Goal: Task Accomplishment & Management: Use online tool/utility

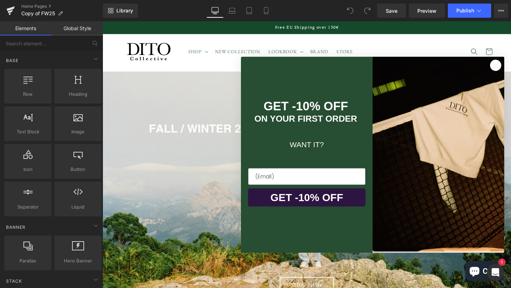
click at [510, 68] on circle "Close dialog" at bounding box center [516, 67] width 12 height 12
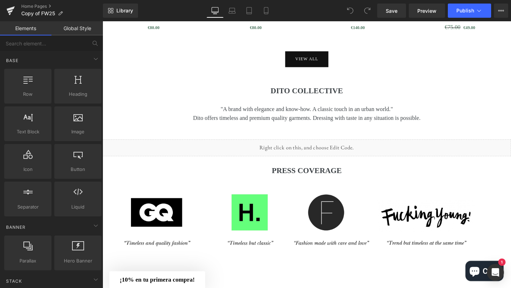
scroll to position [686, 0]
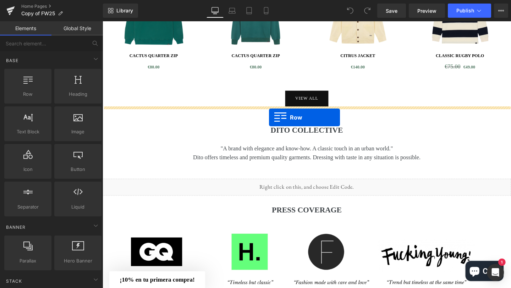
drag, startPoint x: 138, startPoint y: 108, endPoint x: 277, endPoint y: 122, distance: 139.7
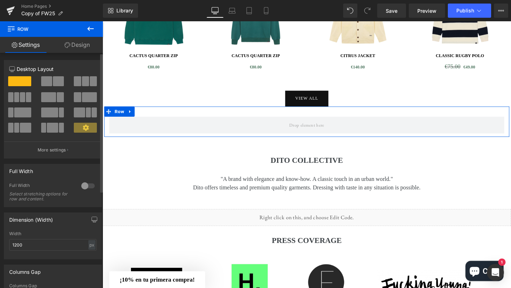
click at [12, 98] on span at bounding box center [10, 97] width 5 height 10
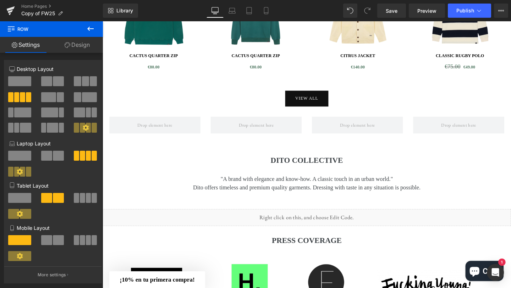
click at [89, 28] on icon at bounding box center [90, 29] width 6 height 4
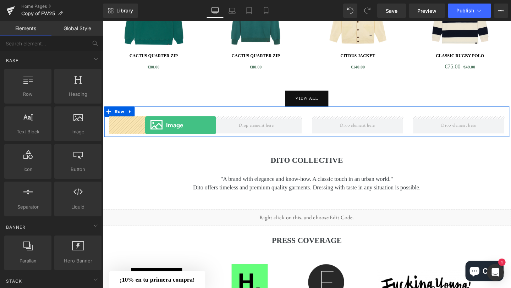
drag, startPoint x: 182, startPoint y: 153, endPoint x: 147, endPoint y: 131, distance: 41.6
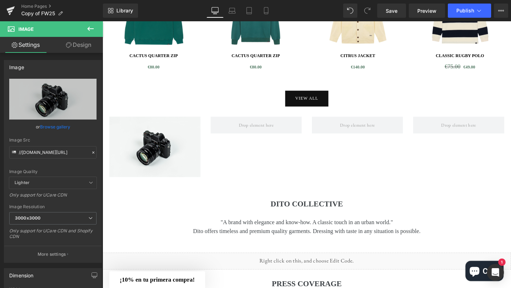
click at [88, 29] on icon at bounding box center [90, 29] width 6 height 4
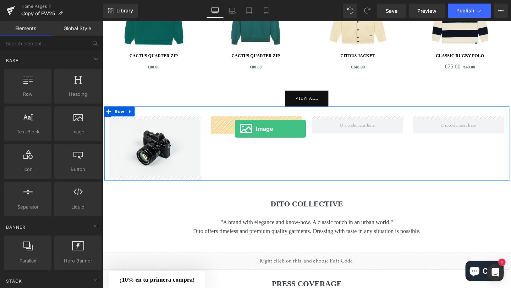
drag, startPoint x: 177, startPoint y: 147, endPoint x: 241, endPoint y: 134, distance: 65.9
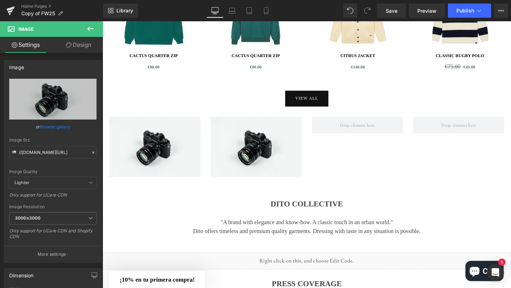
click at [91, 26] on icon at bounding box center [90, 28] width 9 height 9
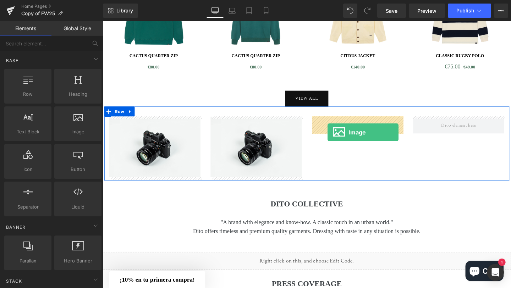
drag, startPoint x: 176, startPoint y: 151, endPoint x: 340, endPoint y: 137, distance: 164.8
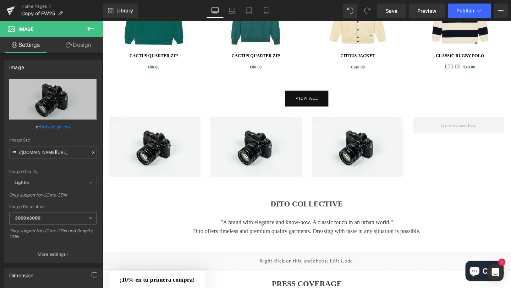
click at [89, 30] on icon at bounding box center [90, 28] width 9 height 9
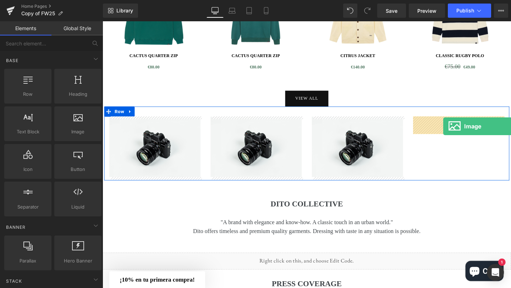
drag, startPoint x: 177, startPoint y: 143, endPoint x: 460, endPoint y: 132, distance: 283.6
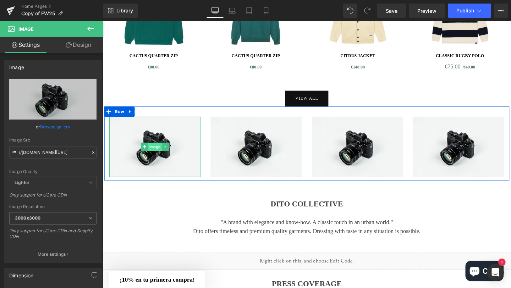
click at [159, 154] on span "Image" at bounding box center [157, 153] width 15 height 9
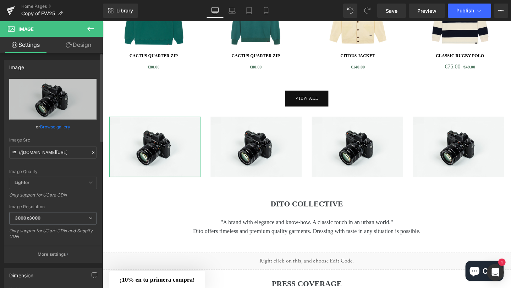
click at [56, 127] on link "Browse gallery" at bounding box center [55, 127] width 30 height 12
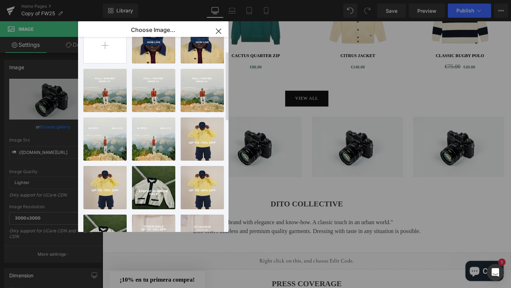
scroll to position [54, 0]
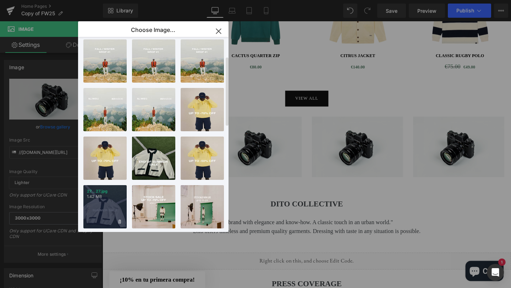
click at [99, 213] on div "27...27.jpg 1.42 MB" at bounding box center [104, 206] width 43 height 43
type input "[URL][DOMAIN_NAME]"
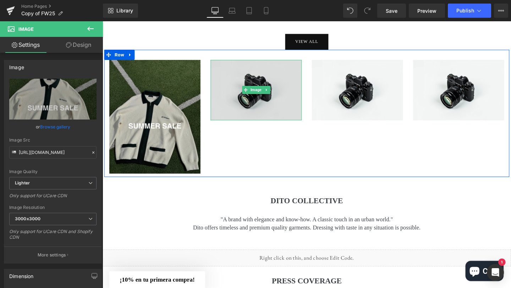
scroll to position [740, 0]
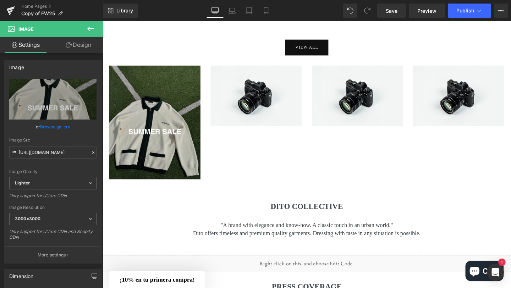
click at [91, 29] on icon at bounding box center [90, 28] width 9 height 9
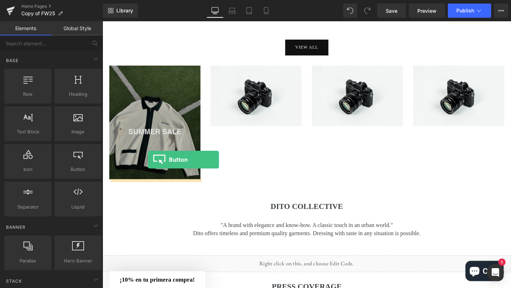
drag, startPoint x: 182, startPoint y: 187, endPoint x: 150, endPoint y: 167, distance: 37.9
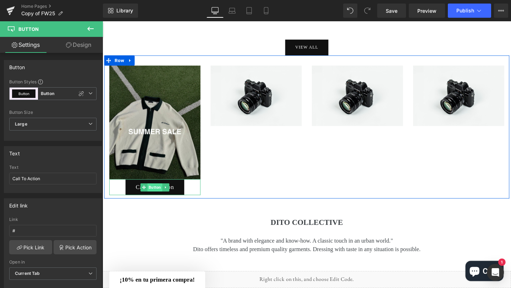
click at [156, 197] on span "Button" at bounding box center [158, 195] width 16 height 9
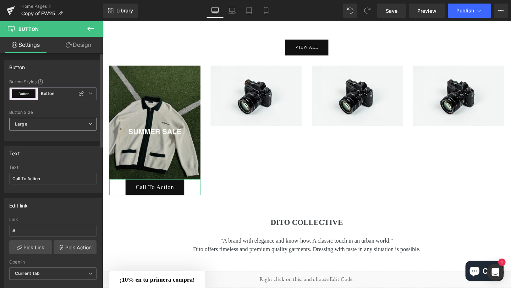
click at [68, 118] on span "Large" at bounding box center [52, 124] width 87 height 13
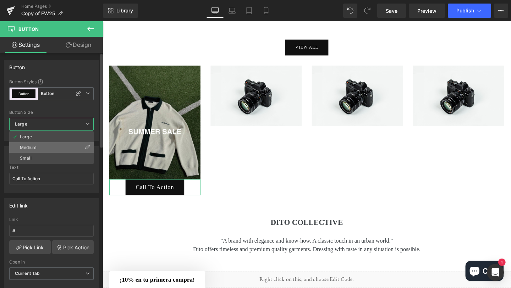
click at [55, 145] on li "Medium" at bounding box center [51, 147] width 84 height 11
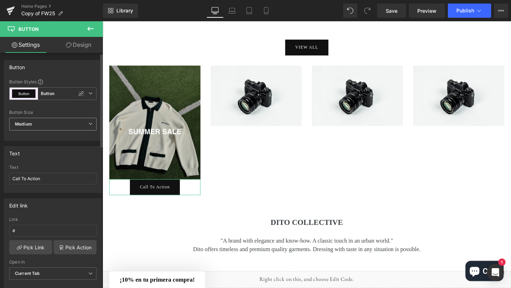
click at [55, 127] on span "Medium" at bounding box center [52, 124] width 87 height 13
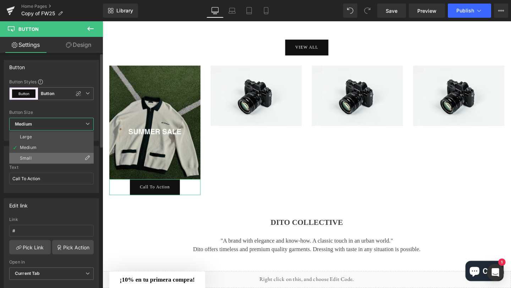
click at [46, 156] on li "Small" at bounding box center [51, 158] width 84 height 11
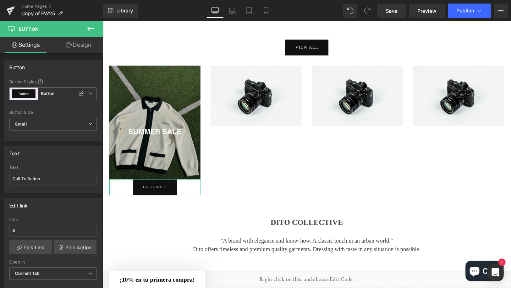
click at [82, 43] on link "Design" at bounding box center [78, 45] width 51 height 16
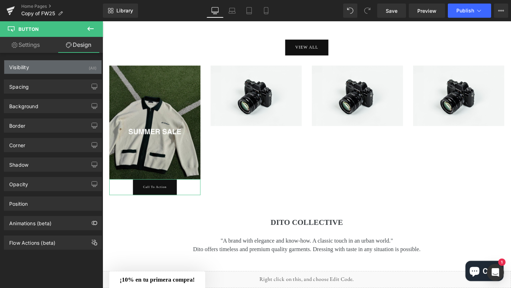
type input "0"
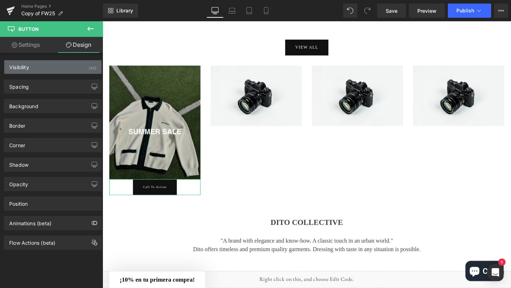
type input "30"
type input "0"
type input "30"
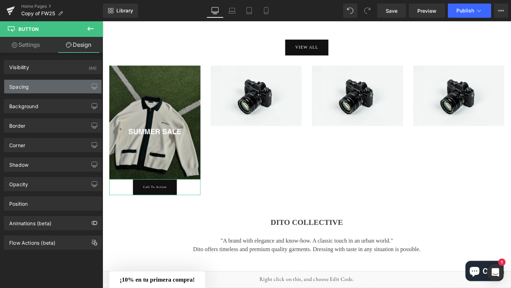
click at [58, 87] on div "Spacing" at bounding box center [52, 86] width 97 height 13
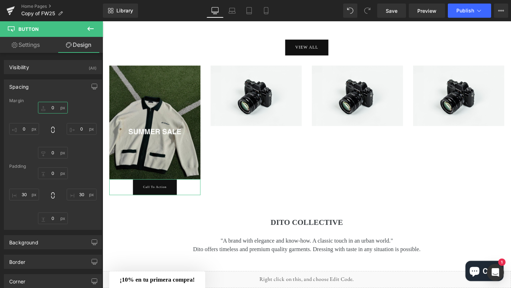
click at [48, 108] on input "0" at bounding box center [53, 108] width 30 height 12
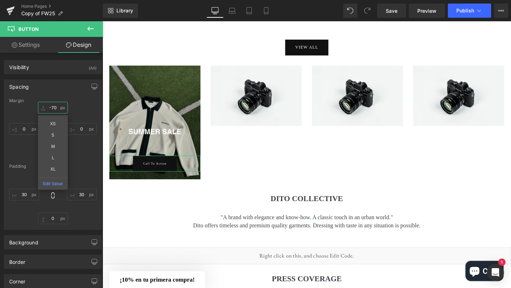
type input "-70"
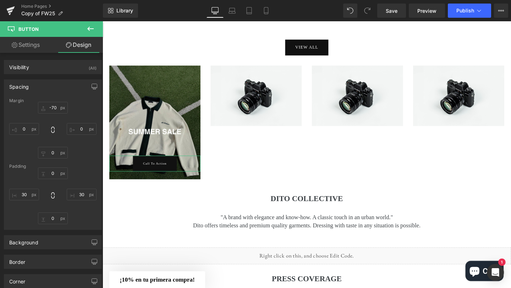
click at [78, 107] on div "-70 -70 0px 0 0px 0 0px 0" at bounding box center [52, 130] width 87 height 57
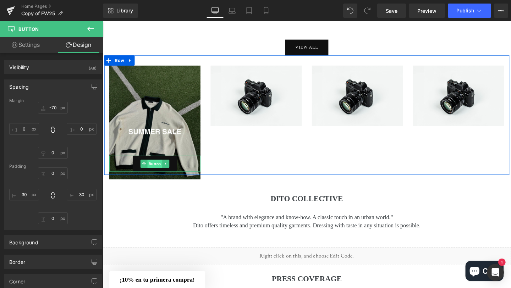
click at [160, 171] on span "Button" at bounding box center [158, 171] width 16 height 9
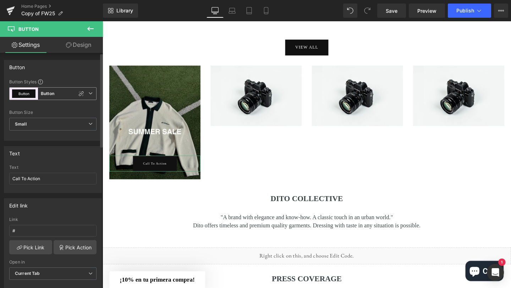
click at [46, 95] on b "Button" at bounding box center [47, 94] width 13 height 6
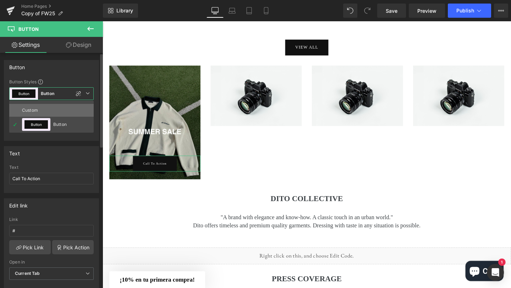
click at [39, 110] on div "Custom" at bounding box center [36, 110] width 28 height 13
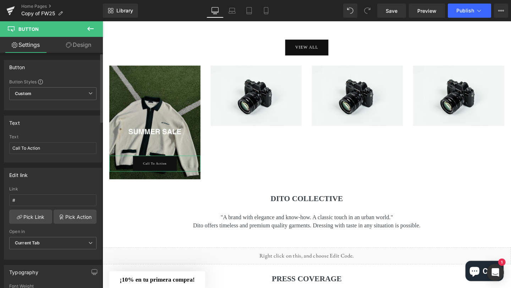
type input "Brand Color"
type input "Color 1"
type input "Color 7"
type input "Color 1"
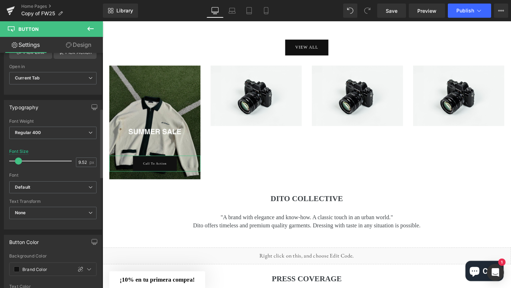
scroll to position [237, 0]
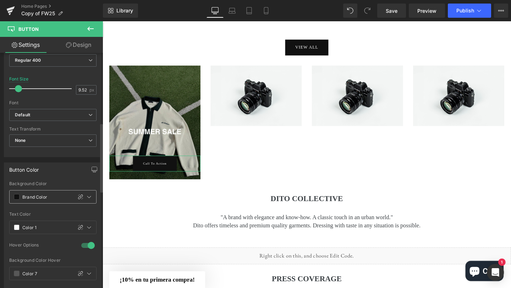
click at [18, 198] on span at bounding box center [17, 197] width 6 height 6
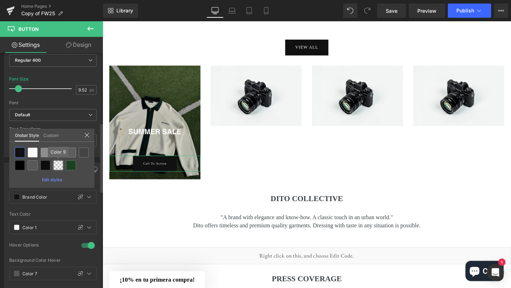
click at [59, 166] on div at bounding box center [58, 165] width 10 height 10
type input "Color 9"
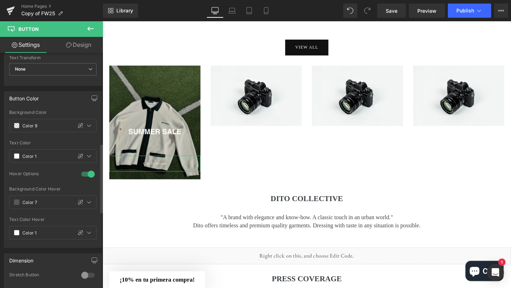
scroll to position [313, 0]
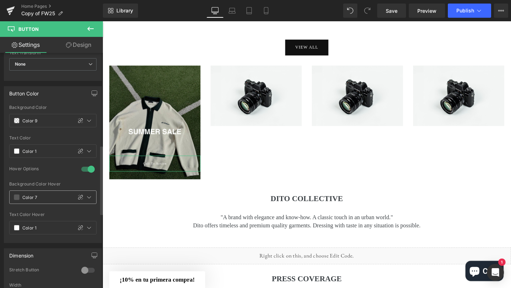
click at [18, 198] on span at bounding box center [17, 197] width 6 height 6
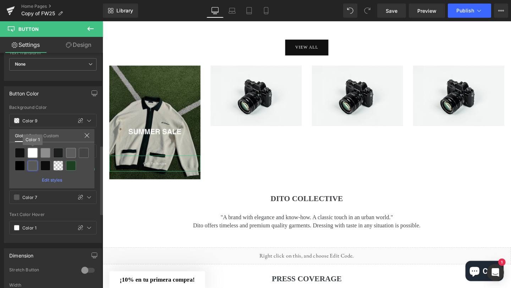
click at [33, 153] on div at bounding box center [33, 153] width 10 height 10
type input "Color 1"
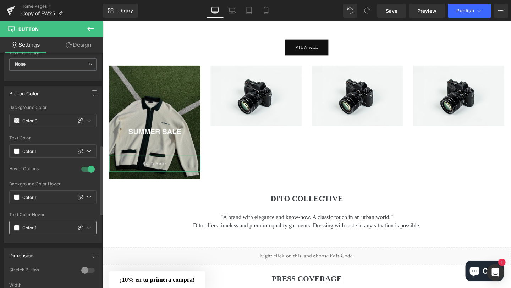
click at [17, 229] on span at bounding box center [17, 228] width 6 height 6
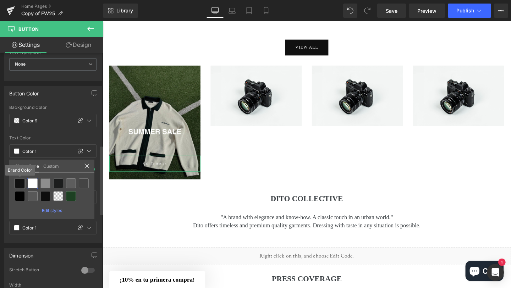
click at [21, 182] on div at bounding box center [20, 183] width 10 height 10
type input "Brand Color"
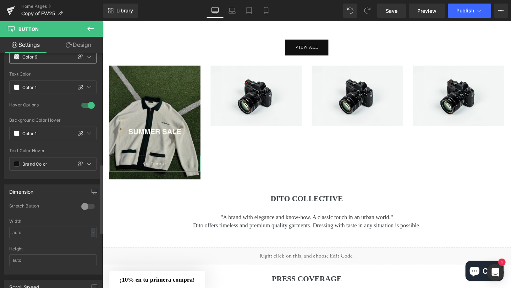
scroll to position [454, 0]
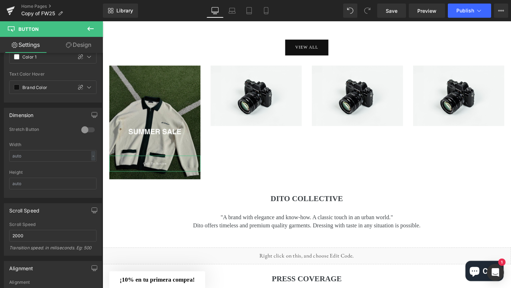
click at [87, 44] on link "Design" at bounding box center [78, 45] width 51 height 16
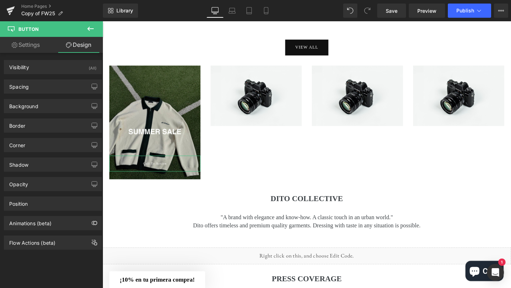
type input "100"
click at [45, 128] on div "Border" at bounding box center [52, 125] width 97 height 13
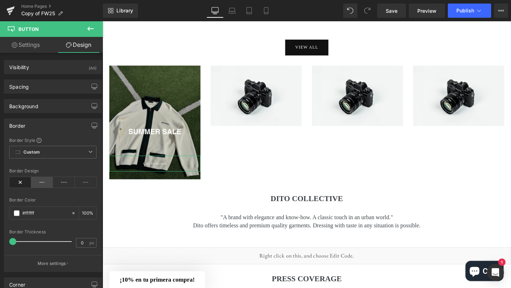
click at [42, 182] on icon at bounding box center [42, 182] width 22 height 11
type input "2"
click at [15, 243] on span at bounding box center [13, 241] width 7 height 7
click at [36, 44] on link "Settings" at bounding box center [25, 45] width 51 height 16
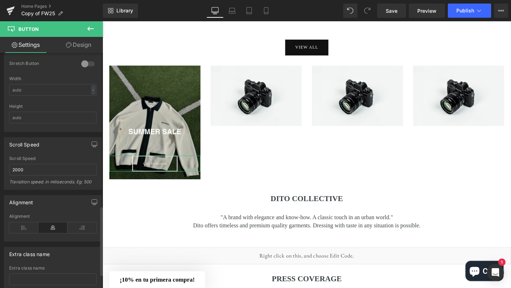
scroll to position [567, 0]
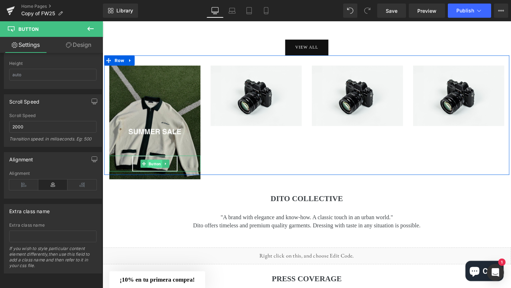
click at [157, 172] on span "Button" at bounding box center [158, 171] width 16 height 9
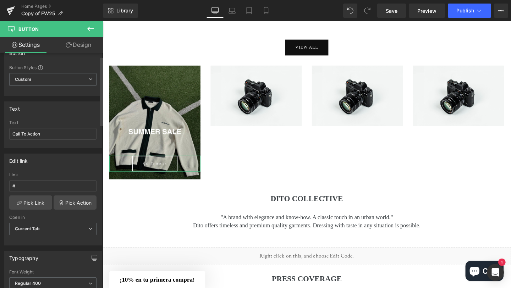
scroll to position [12, 0]
drag, startPoint x: 41, startPoint y: 137, endPoint x: 7, endPoint y: 137, distance: 34.0
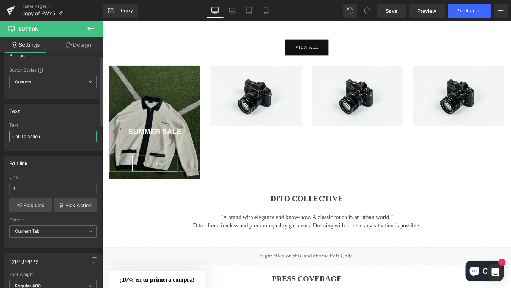
click at [48, 136] on input "Call To Action" at bounding box center [52, 137] width 87 height 12
type input "C"
type input "Q"
click at [13, 137] on input "POLOS" at bounding box center [52, 137] width 87 height 12
type input "RUGBY POLOS"
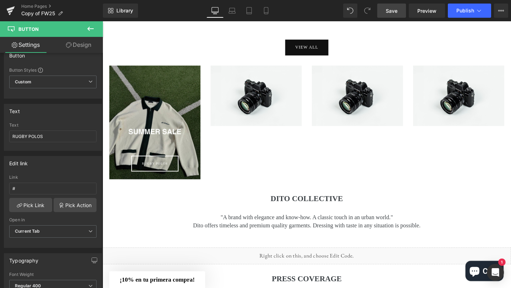
click at [393, 14] on link "Save" at bounding box center [391, 11] width 29 height 14
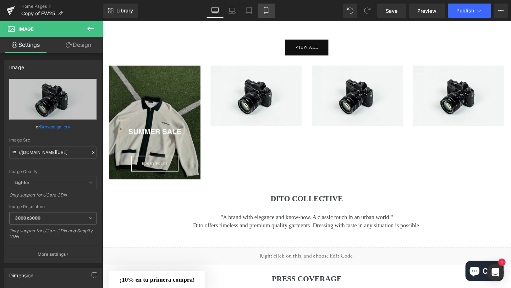
click at [263, 13] on icon at bounding box center [265, 10] width 7 height 7
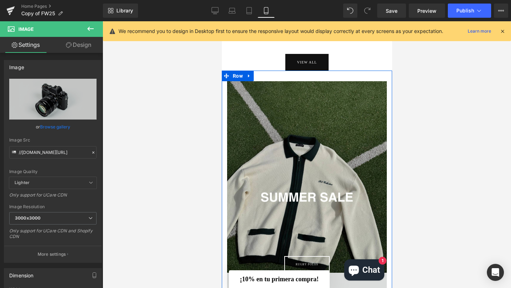
scroll to position [1354, 0]
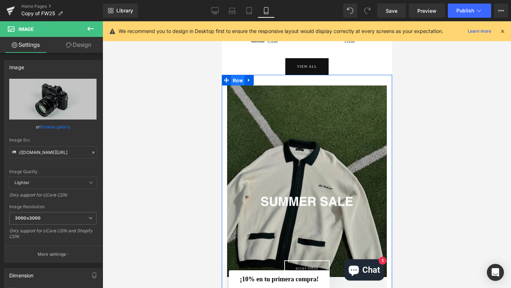
click at [238, 86] on span "Row" at bounding box center [237, 80] width 13 height 11
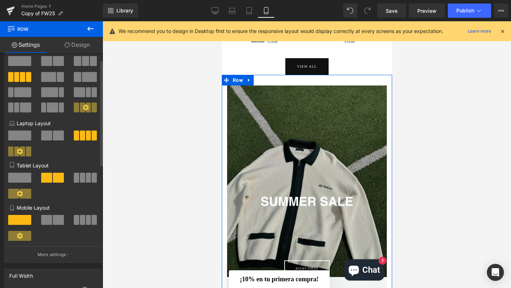
scroll to position [25, 0]
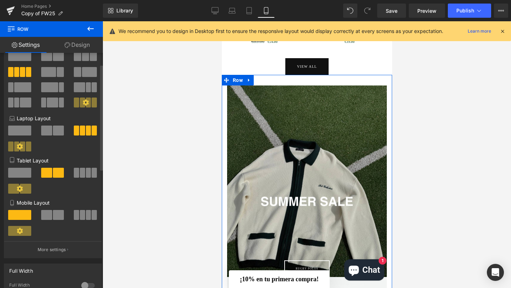
click at [80, 216] on span at bounding box center [82, 215] width 5 height 10
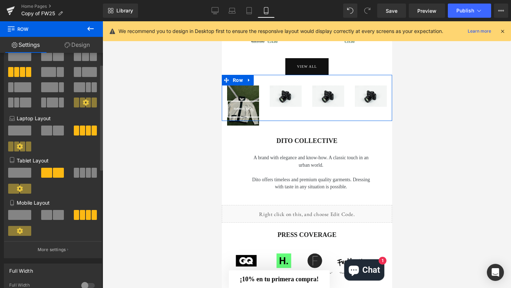
click at [23, 234] on span at bounding box center [19, 231] width 23 height 10
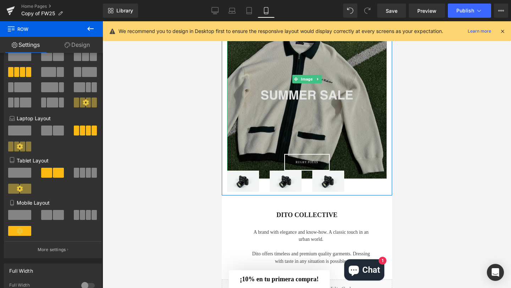
scroll to position [1460, 0]
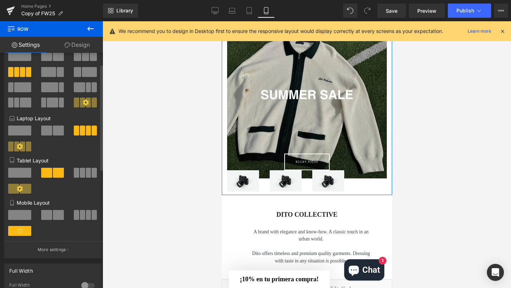
click at [81, 215] on span at bounding box center [82, 215] width 5 height 10
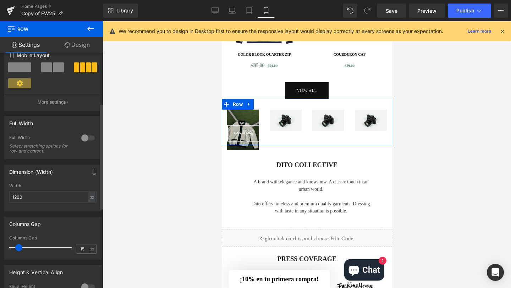
scroll to position [112, 0]
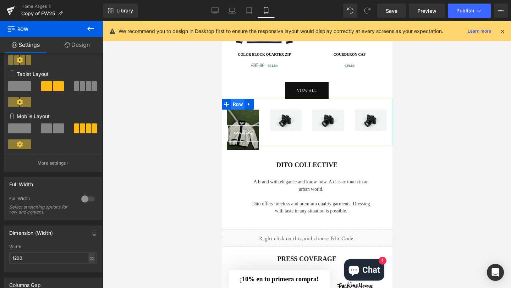
click at [239, 110] on span "Row" at bounding box center [237, 104] width 13 height 11
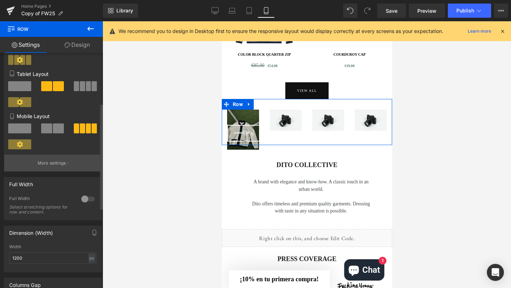
click at [58, 168] on button "More settings" at bounding box center [52, 163] width 97 height 17
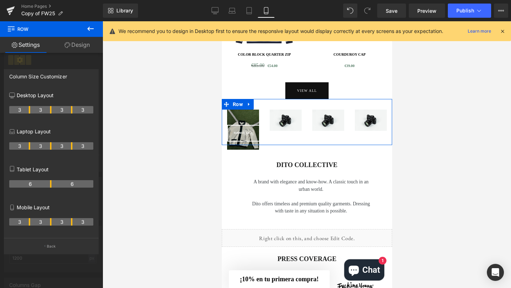
click at [22, 223] on th "3" at bounding box center [19, 221] width 21 height 7
click at [52, 247] on p "Back" at bounding box center [51, 246] width 9 height 5
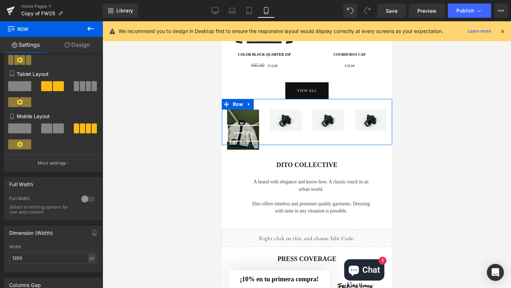
click at [79, 45] on link "Design" at bounding box center [76, 45] width 51 height 16
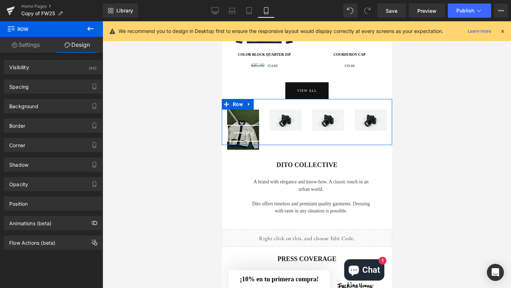
click at [24, 49] on link "Settings" at bounding box center [25, 45] width 51 height 16
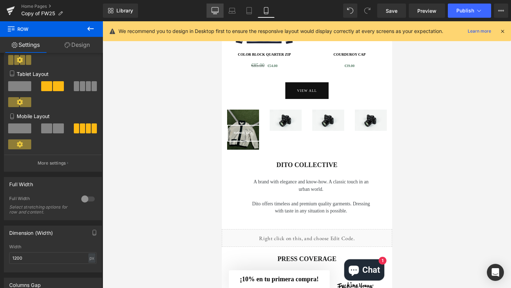
click at [217, 11] on icon at bounding box center [214, 10] width 7 height 7
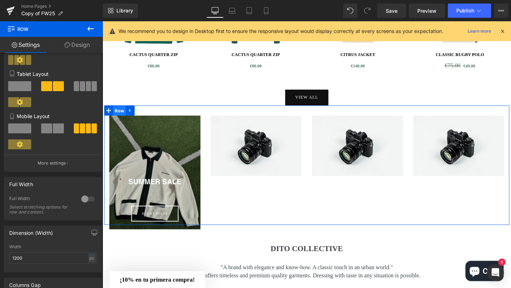
click at [119, 116] on span "Row" at bounding box center [119, 115] width 13 height 11
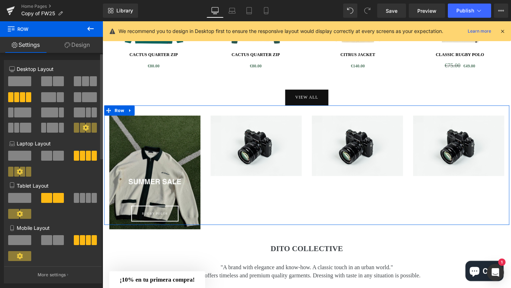
click at [84, 127] on icon at bounding box center [86, 127] width 6 height 6
click at [84, 130] on icon at bounding box center [86, 127] width 6 height 6
click at [71, 127] on div at bounding box center [85, 130] width 33 height 15
click at [52, 129] on span at bounding box center [52, 128] width 11 height 10
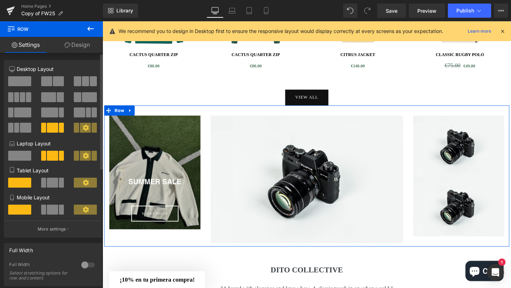
click at [83, 131] on icon at bounding box center [86, 127] width 6 height 6
click at [15, 96] on span at bounding box center [16, 97] width 5 height 10
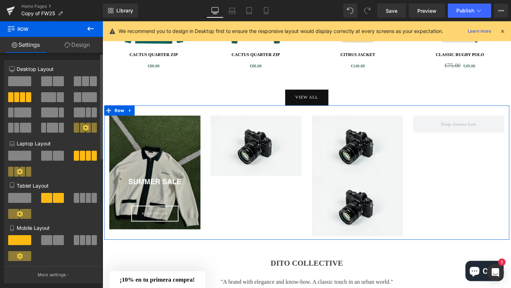
click at [84, 127] on icon at bounding box center [86, 127] width 6 height 6
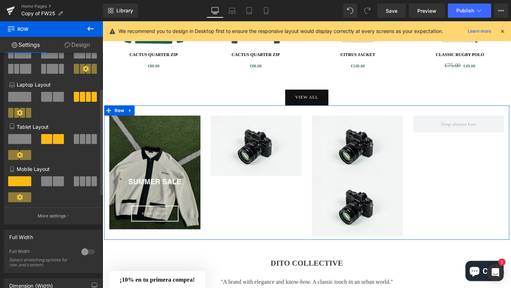
scroll to position [79, 0]
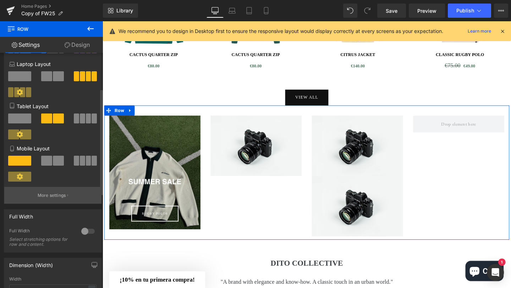
click at [64, 196] on p "More settings" at bounding box center [52, 195] width 28 height 6
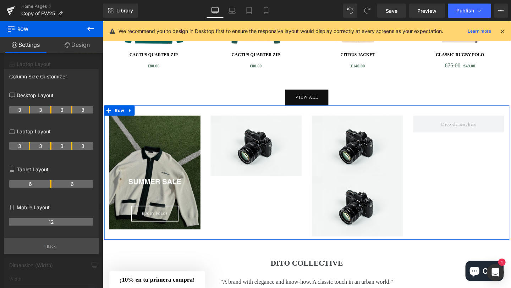
click at [52, 250] on button "Back" at bounding box center [51, 246] width 95 height 16
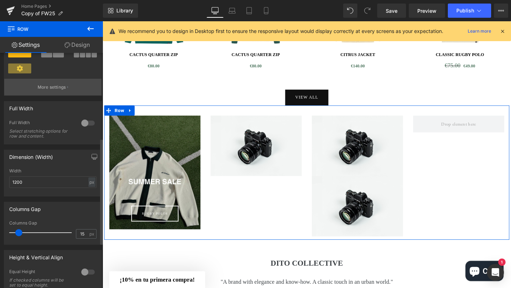
scroll to position [190, 0]
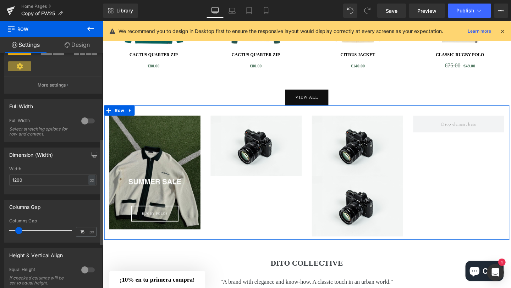
click at [85, 123] on div at bounding box center [87, 120] width 17 height 11
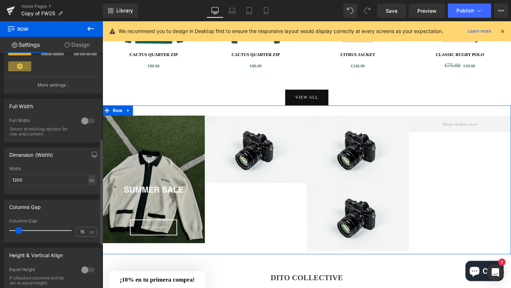
scroll to position [189, 0]
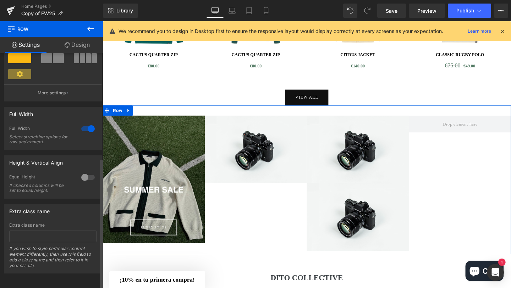
click at [85, 123] on div at bounding box center [87, 128] width 17 height 11
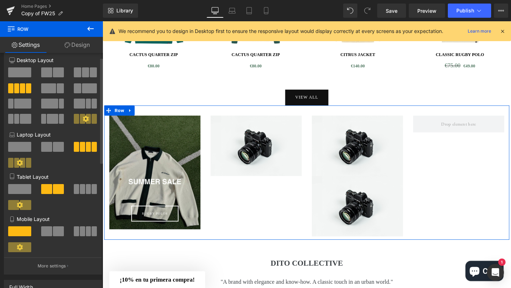
scroll to position [9, 0]
click at [157, 178] on span "Image" at bounding box center [157, 180] width 15 height 9
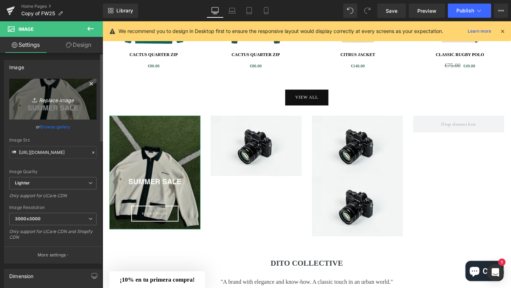
click at [56, 100] on icon "Replace Image" at bounding box center [52, 99] width 57 height 9
type input "C:\fakepath\39.jpg"
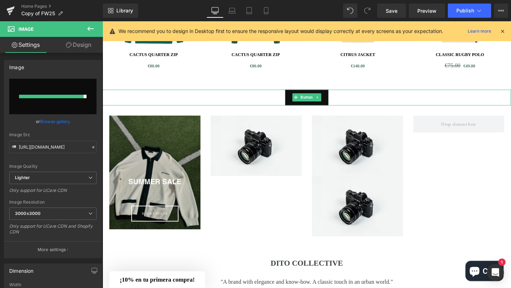
type input "[URL][DOMAIN_NAME]"
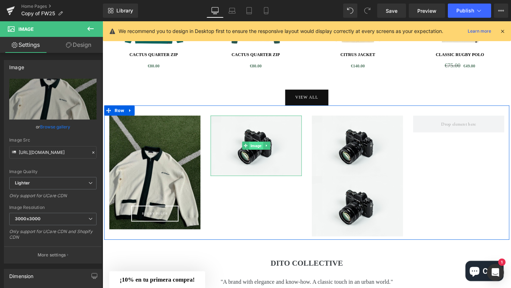
click at [263, 154] on span "Image" at bounding box center [263, 152] width 15 height 9
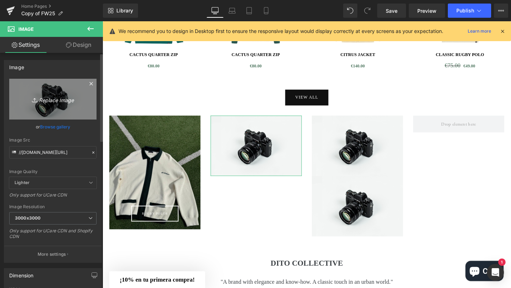
click at [52, 102] on icon "Replace Image" at bounding box center [52, 99] width 57 height 9
type input "C:\fakepath\41.jpg"
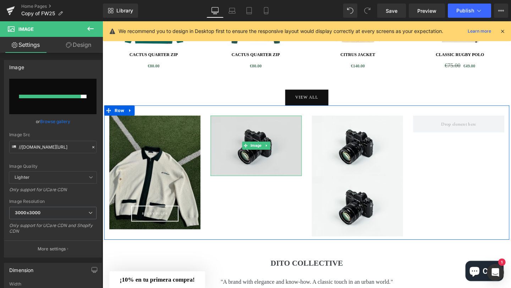
type input "[URL][DOMAIN_NAME]"
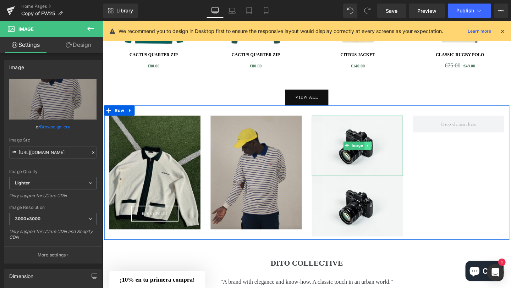
click at [381, 153] on icon at bounding box center [381, 152] width 4 height 4
click at [384, 153] on icon at bounding box center [385, 152] width 4 height 4
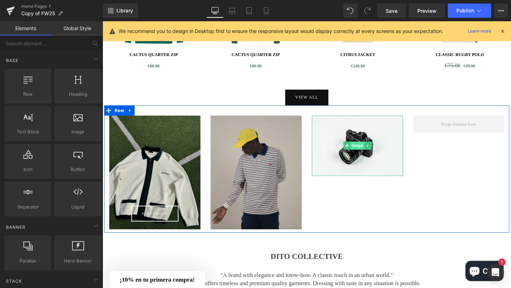
click at [369, 154] on span "Image" at bounding box center [370, 152] width 15 height 9
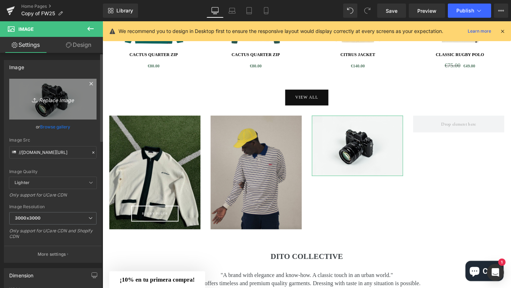
click at [59, 98] on icon "Replace Image" at bounding box center [52, 99] width 57 height 9
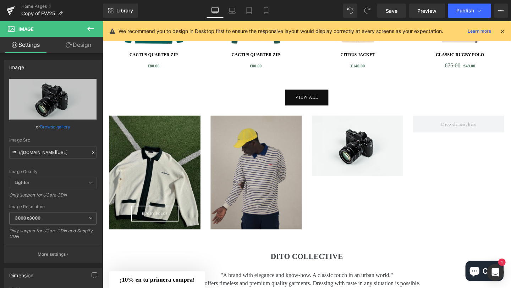
type input "C:\fakepath\40.jpg"
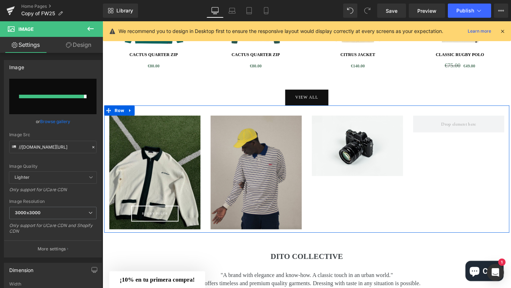
type input "[URL][DOMAIN_NAME]"
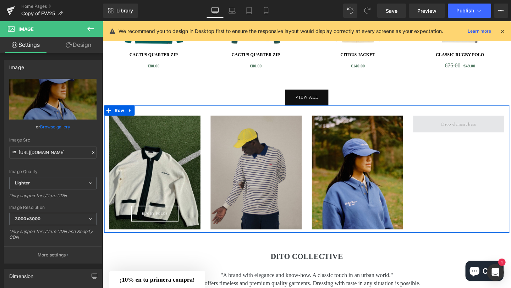
click at [474, 133] on span at bounding box center [476, 129] width 41 height 12
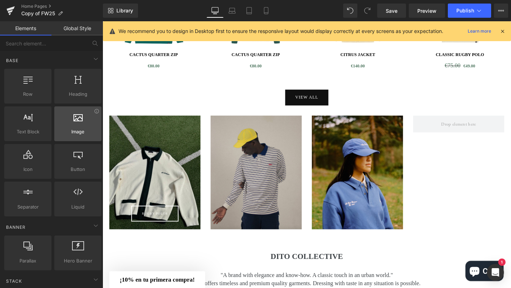
click at [78, 121] on icon at bounding box center [77, 116] width 9 height 9
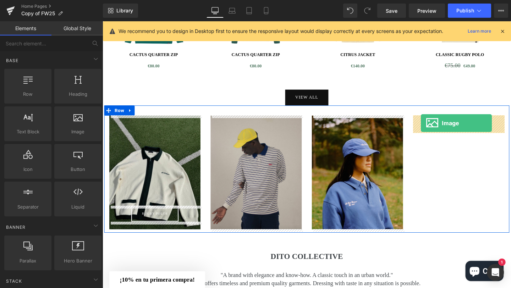
drag, startPoint x: 178, startPoint y: 146, endPoint x: 437, endPoint y: 128, distance: 259.9
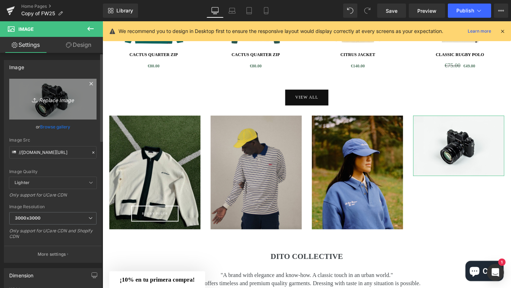
click at [66, 98] on icon "Replace Image" at bounding box center [52, 99] width 57 height 9
type input "C:\fakepath\38.jpg"
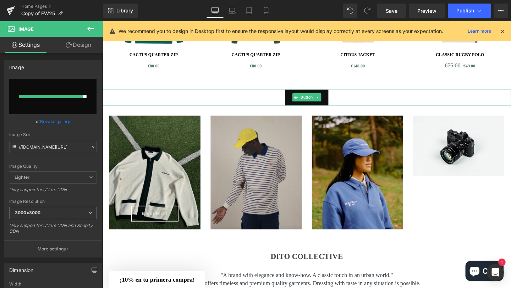
type input "[URL][DOMAIN_NAME]"
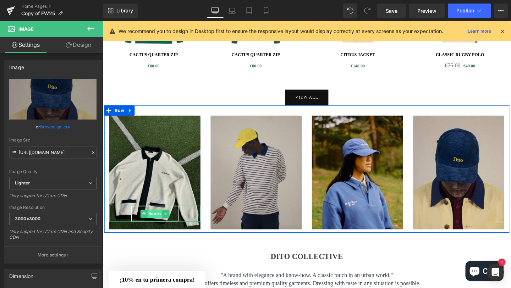
click at [159, 226] on span "Button" at bounding box center [158, 224] width 16 height 9
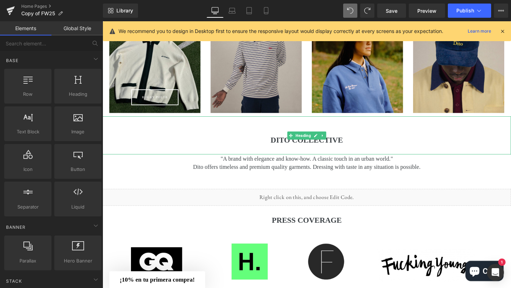
scroll to position [761, 0]
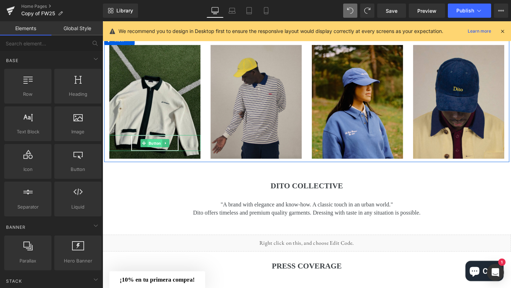
click at [157, 150] on span "Button" at bounding box center [158, 149] width 16 height 9
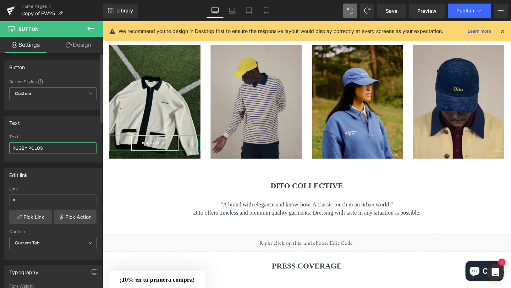
drag, startPoint x: 47, startPoint y: 150, endPoint x: 0, endPoint y: 148, distance: 46.9
click at [0, 148] on div "Text RUGBY POLOS Text RUGBY POLOS" at bounding box center [53, 136] width 106 height 52
type input "KNITWEAR"
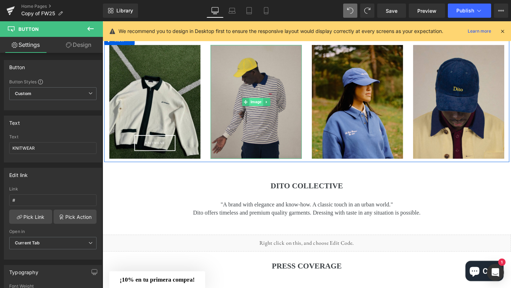
click at [267, 107] on span "Image" at bounding box center [263, 106] width 15 height 9
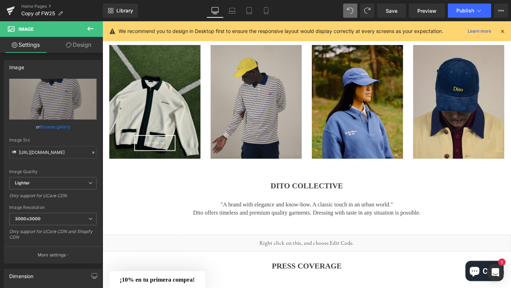
click at [87, 28] on icon at bounding box center [90, 28] width 9 height 9
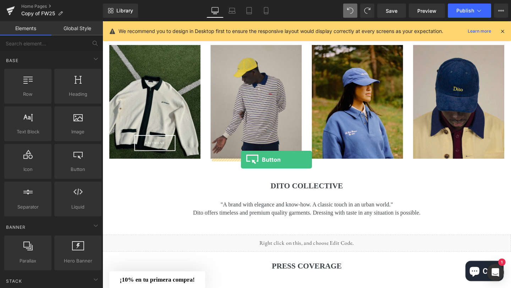
drag, startPoint x: 167, startPoint y: 189, endPoint x: 248, endPoint y: 167, distance: 83.8
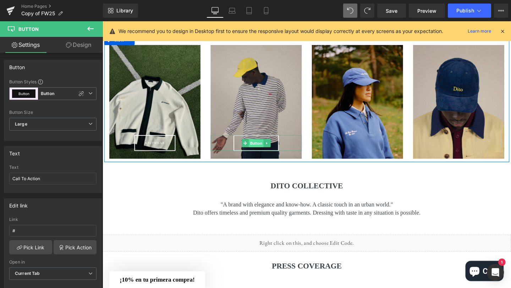
click at [265, 150] on span "Button" at bounding box center [264, 149] width 16 height 9
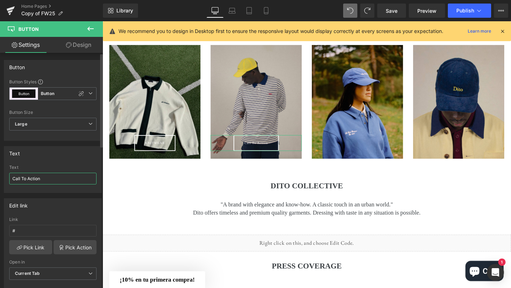
drag, startPoint x: 45, startPoint y: 180, endPoint x: 0, endPoint y: 180, distance: 44.7
click at [0, 180] on div "Text Call To Action Text Call To Action" at bounding box center [53, 167] width 106 height 52
type input "T-SHIRTS"
click at [90, 30] on icon at bounding box center [90, 28] width 9 height 9
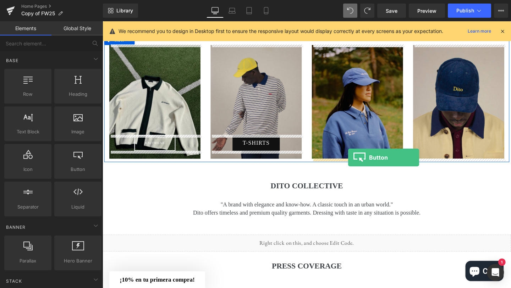
drag, startPoint x: 175, startPoint y: 183, endPoint x: 360, endPoint y: 165, distance: 186.0
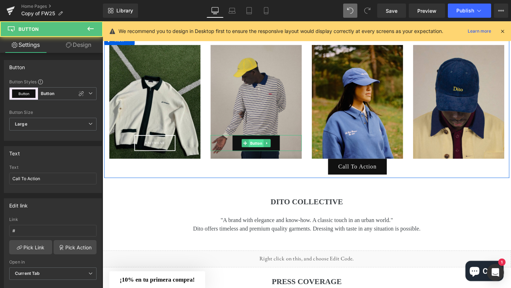
click at [264, 149] on span "Button" at bounding box center [264, 149] width 16 height 9
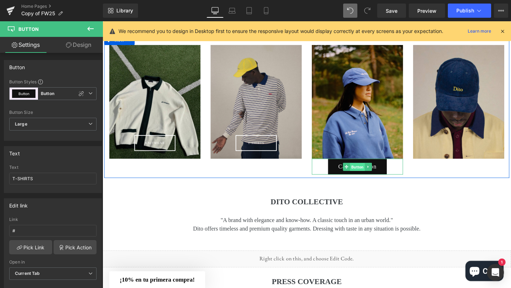
click at [372, 174] on span "Button" at bounding box center [370, 174] width 16 height 9
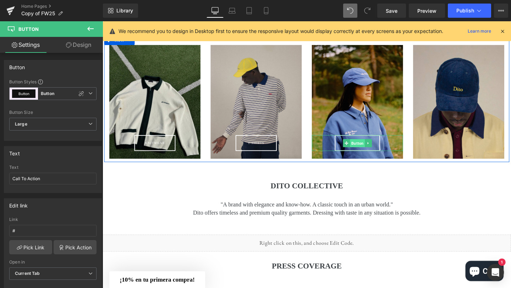
click at [372, 149] on span "Button" at bounding box center [370, 149] width 16 height 9
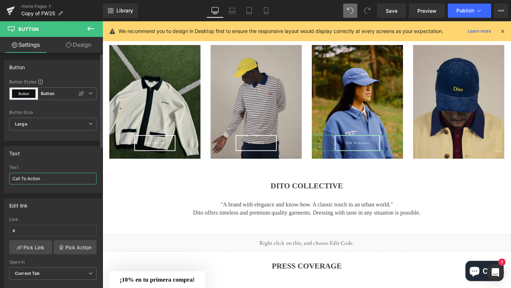
drag, startPoint x: 50, startPoint y: 178, endPoint x: 4, endPoint y: 179, distance: 46.5
click at [4, 179] on div "Text Call To Action Text Call To Action" at bounding box center [53, 167] width 106 height 52
type input "HOODIES"
click at [89, 28] on icon at bounding box center [90, 29] width 6 height 4
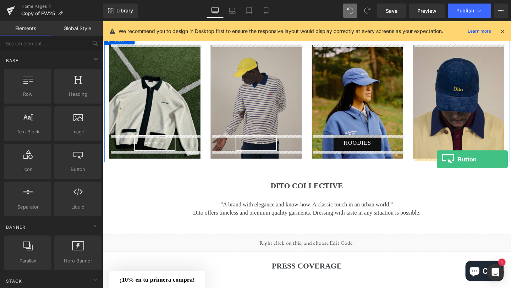
drag, startPoint x: 175, startPoint y: 183, endPoint x: 454, endPoint y: 166, distance: 278.9
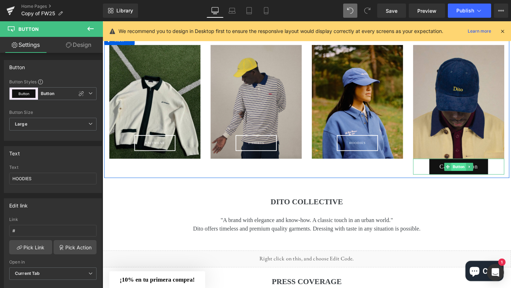
click at [477, 174] on span "Button" at bounding box center [477, 174] width 16 height 9
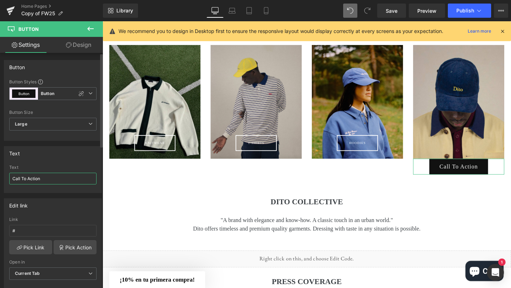
drag, startPoint x: 61, startPoint y: 181, endPoint x: 1, endPoint y: 181, distance: 60.3
click at [0, 181] on div "Text Call To Action Text Call To Action" at bounding box center [53, 167] width 106 height 52
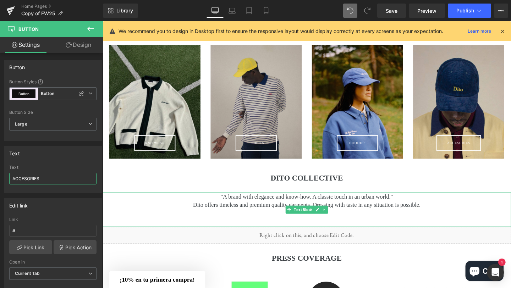
scroll to position [727, 0]
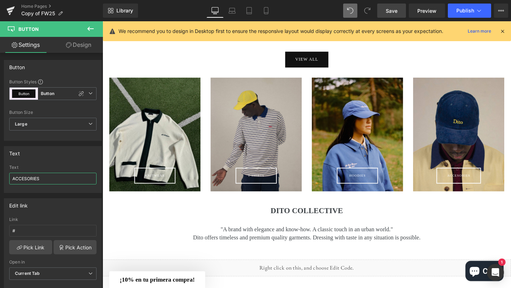
type input "ACCESORIES"
click at [399, 13] on link "Save" at bounding box center [391, 11] width 29 height 14
click at [269, 12] on icon at bounding box center [265, 10] width 7 height 7
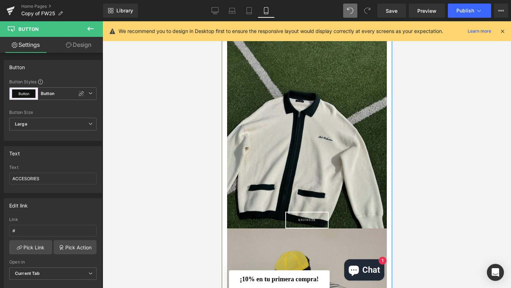
scroll to position [1293, 0]
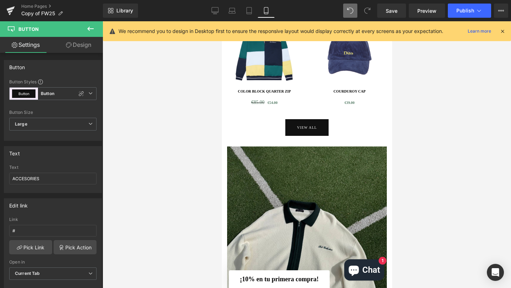
click at [89, 26] on icon at bounding box center [90, 28] width 9 height 9
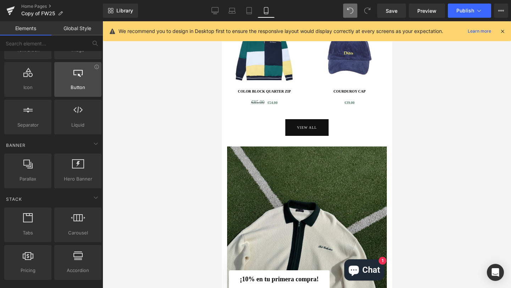
scroll to position [150, 0]
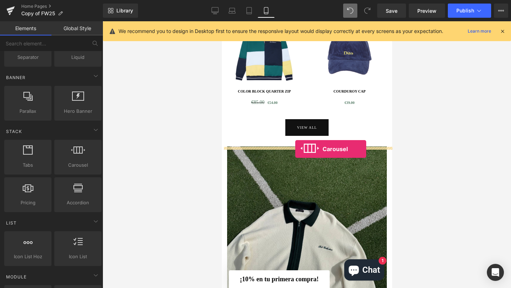
drag, startPoint x: 297, startPoint y: 184, endPoint x: 295, endPoint y: 149, distance: 35.5
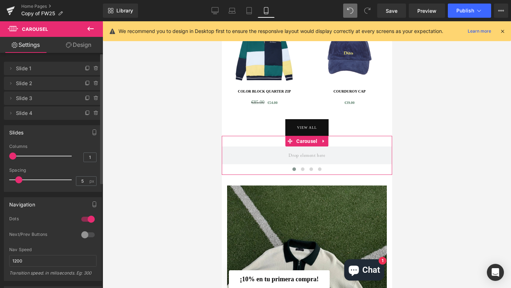
click at [89, 218] on div at bounding box center [87, 218] width 17 height 11
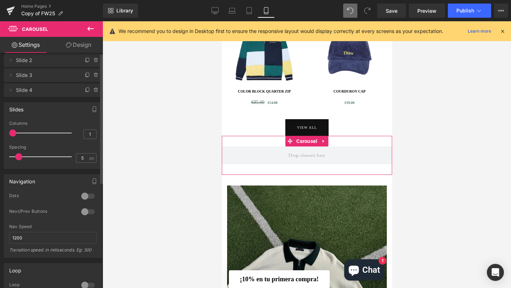
scroll to position [0, 0]
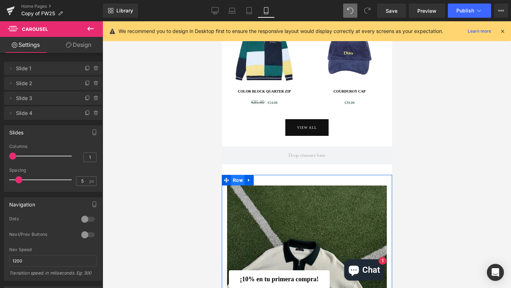
click at [235, 185] on span "Row" at bounding box center [237, 180] width 13 height 11
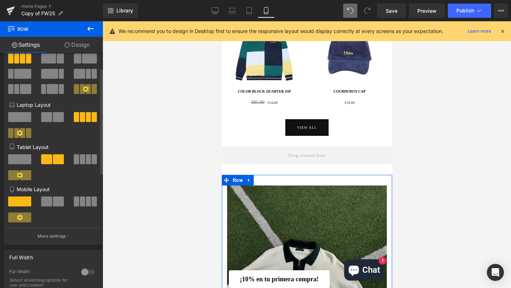
scroll to position [40, 0]
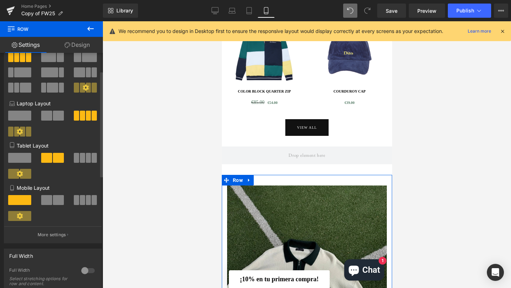
click at [80, 199] on span at bounding box center [82, 200] width 5 height 10
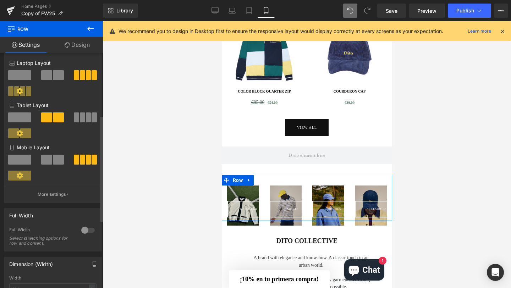
scroll to position [139, 0]
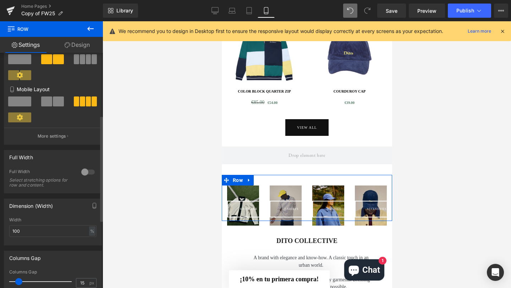
click at [89, 172] on div at bounding box center [87, 171] width 17 height 11
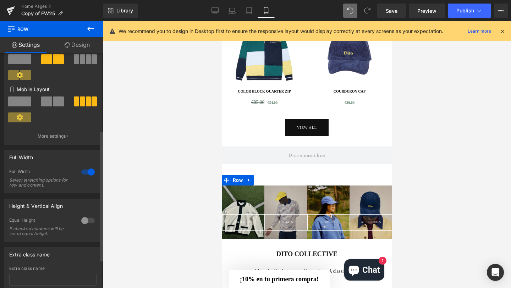
click at [87, 221] on div at bounding box center [87, 220] width 17 height 11
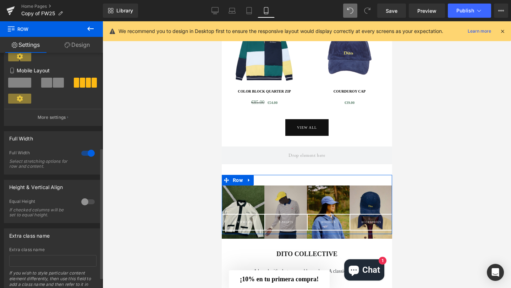
scroll to position [155, 0]
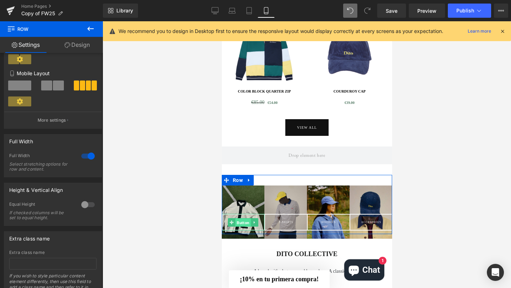
click at [244, 227] on span "Button" at bounding box center [243, 222] width 16 height 9
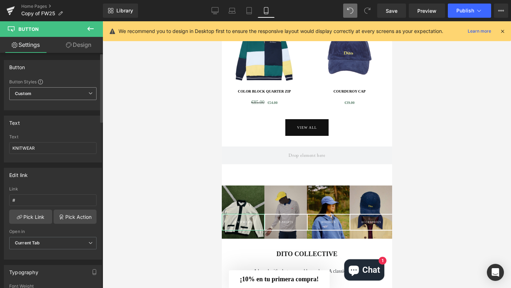
click at [52, 93] on span "Custom" at bounding box center [52, 93] width 87 height 13
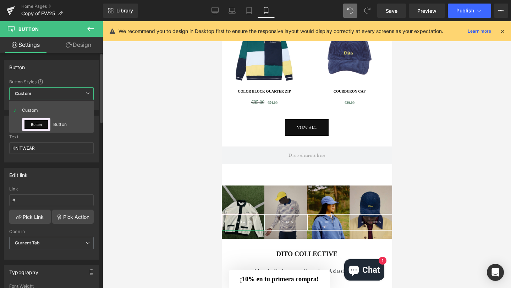
click at [78, 163] on div "Edit link # Link # Pick Link Pick Action Current Tab New Tab Open in Current Ta…" at bounding box center [51, 210] width 103 height 97
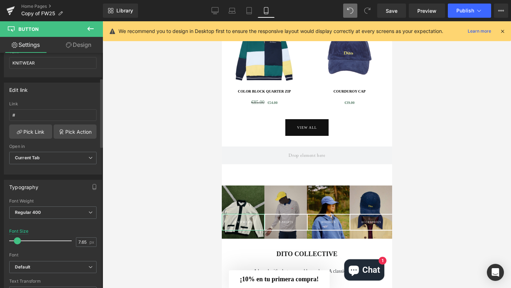
scroll to position [0, 0]
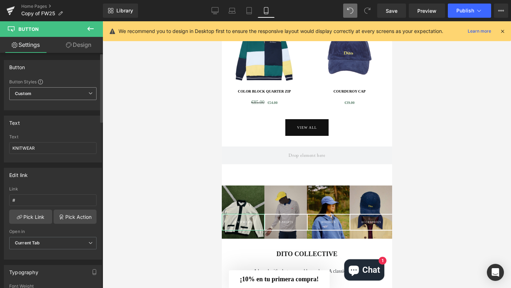
click at [57, 94] on span "Custom" at bounding box center [52, 93] width 87 height 13
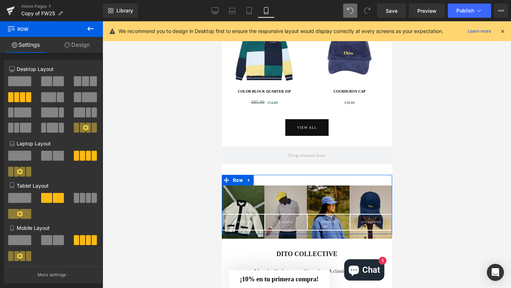
drag, startPoint x: 223, startPoint y: 224, endPoint x: 221, endPoint y: 230, distance: 6.1
click at [216, 253] on div at bounding box center [306, 154] width 408 height 267
click at [213, 242] on div at bounding box center [306, 154] width 408 height 267
click at [221, 234] on div at bounding box center [222, 204] width 2 height 59
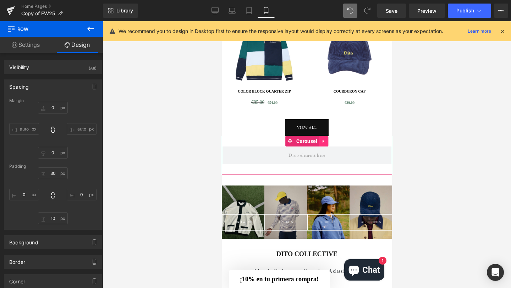
click at [326, 146] on link at bounding box center [323, 141] width 9 height 11
click at [329, 144] on icon at bounding box center [328, 141] width 5 height 5
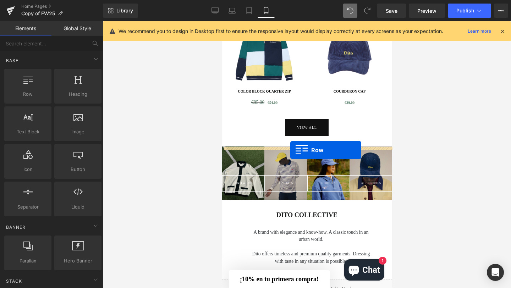
drag, startPoint x: 250, startPoint y: 99, endPoint x: 290, endPoint y: 150, distance: 64.8
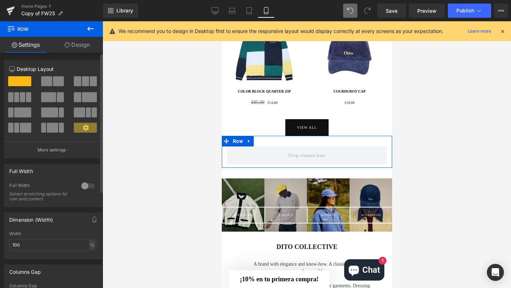
click at [47, 83] on span at bounding box center [46, 81] width 11 height 10
type input "1200"
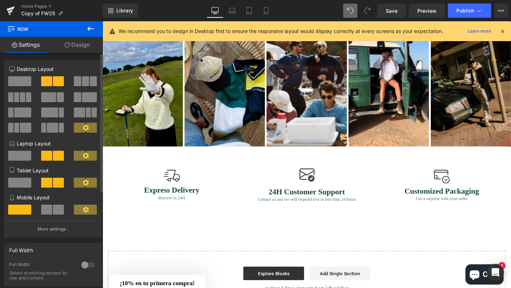
scroll to position [650, 0]
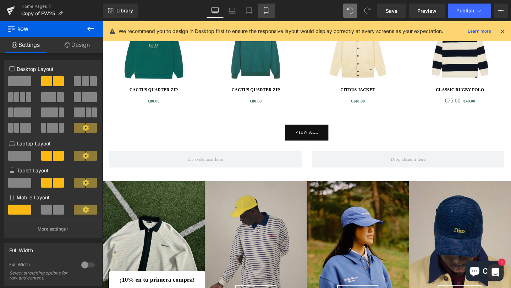
click at [268, 9] on icon at bounding box center [265, 10] width 7 height 7
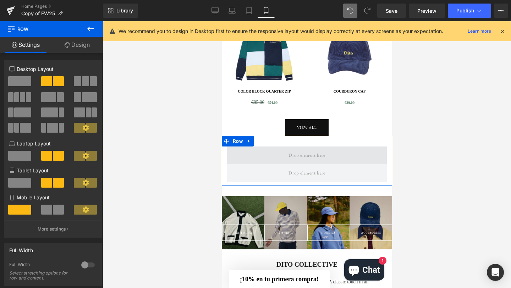
click at [301, 161] on span at bounding box center [305, 156] width 41 height 12
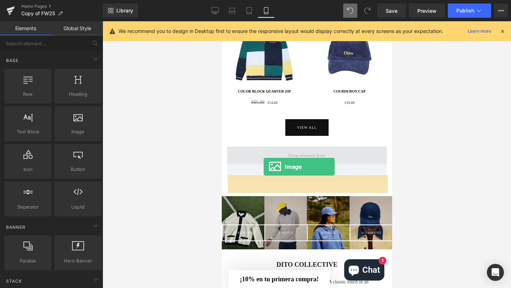
drag, startPoint x: 295, startPoint y: 146, endPoint x: 263, endPoint y: 167, distance: 37.8
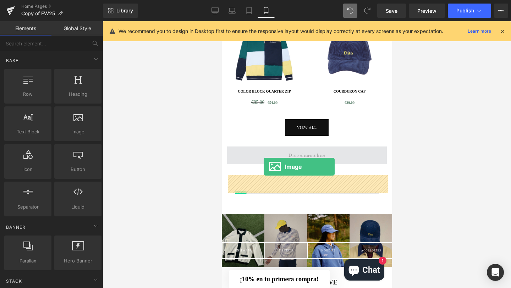
click at [263, 164] on span at bounding box center [307, 155] width 160 height 18
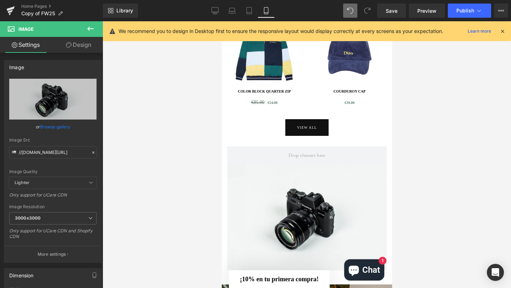
click at [91, 28] on icon at bounding box center [90, 28] width 9 height 9
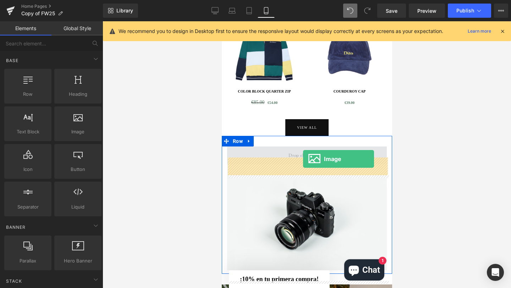
drag, startPoint x: 289, startPoint y: 138, endPoint x: 302, endPoint y: 159, distance: 24.8
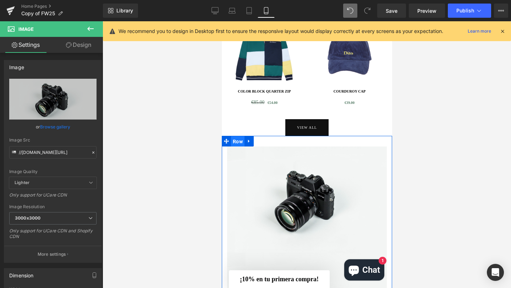
click at [236, 147] on span "Row" at bounding box center [237, 141] width 13 height 11
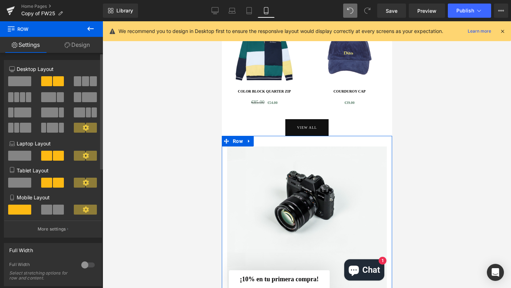
click at [48, 210] on span at bounding box center [46, 210] width 11 height 10
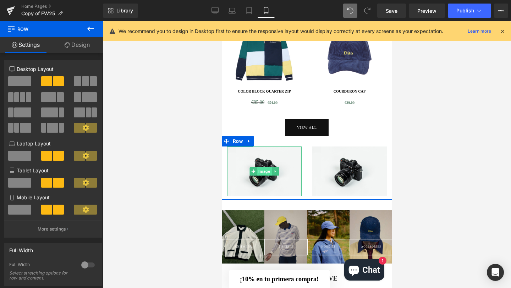
click at [262, 176] on span "Image" at bounding box center [263, 171] width 15 height 9
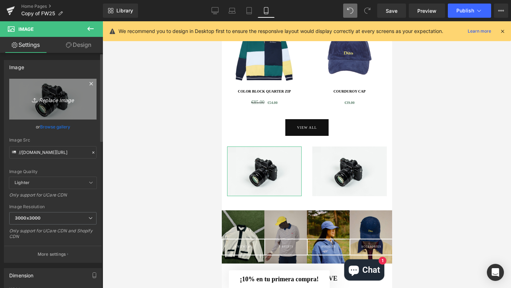
click at [59, 99] on icon "Replace Image" at bounding box center [52, 99] width 57 height 9
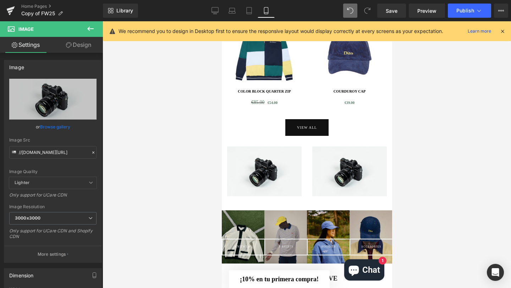
type input "C:\fakepath\39.jpg"
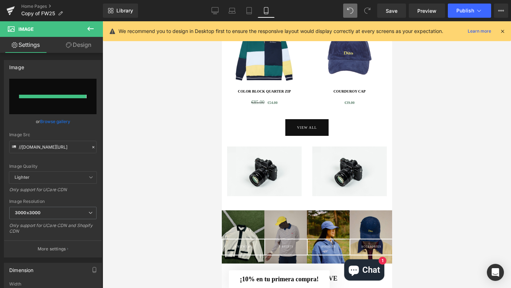
type input "[URL][DOMAIN_NAME]"
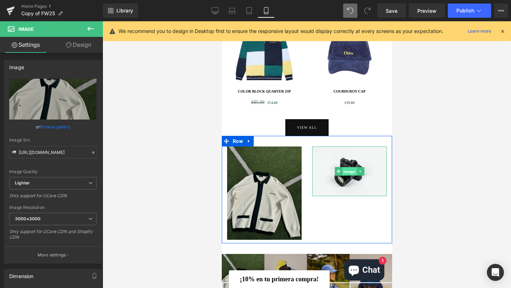
click at [347, 176] on span "Image" at bounding box center [349, 171] width 15 height 9
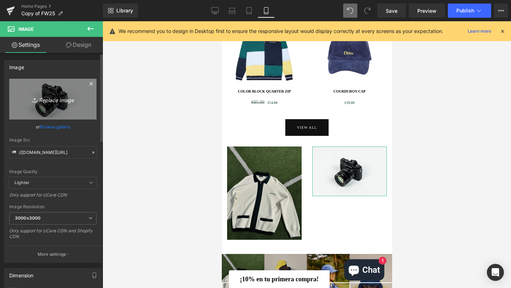
click at [50, 97] on icon "Replace Image" at bounding box center [52, 99] width 57 height 9
type input "C:\fakepath\41.jpg"
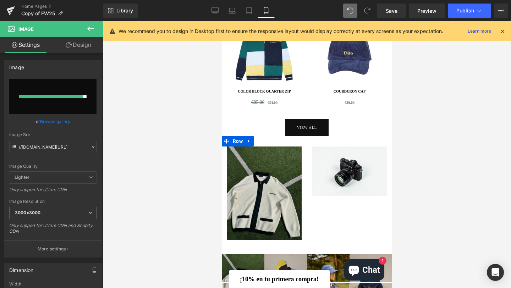
type input "[URL][DOMAIN_NAME]"
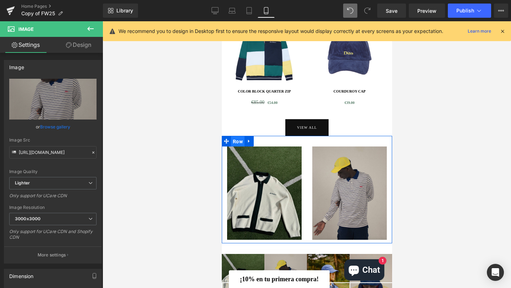
drag, startPoint x: 240, startPoint y: 155, endPoint x: 330, endPoint y: 198, distance: 99.5
click at [240, 147] on span "Row" at bounding box center [237, 141] width 13 height 11
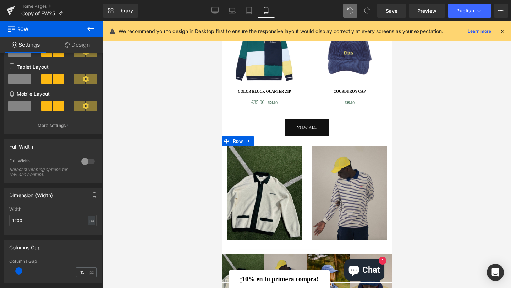
scroll to position [105, 0]
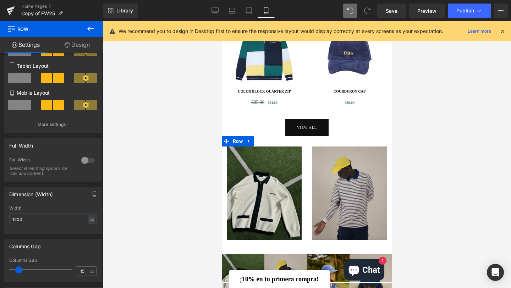
click at [88, 160] on div at bounding box center [87, 160] width 17 height 11
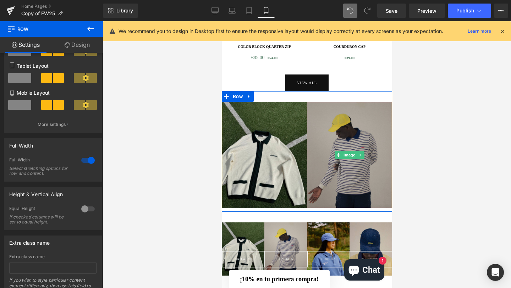
scroll to position [1338, 0]
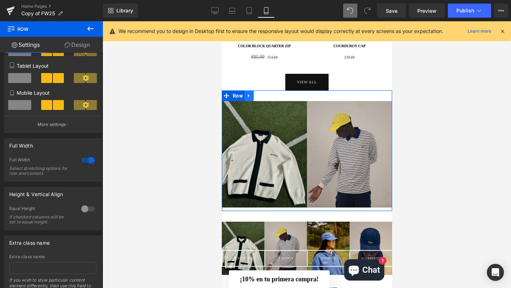
click at [247, 99] on icon at bounding box center [248, 95] width 5 height 5
click at [257, 99] on icon at bounding box center [257, 95] width 5 height 5
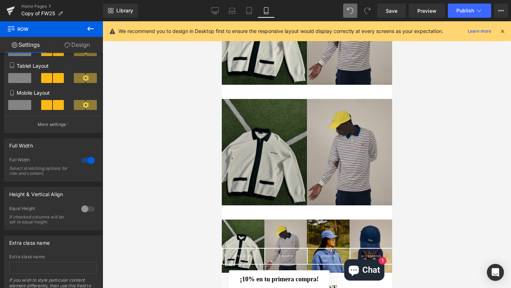
scroll to position [1452, 0]
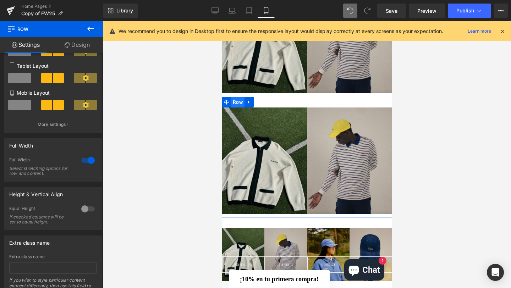
click at [239, 107] on span "Row" at bounding box center [237, 102] width 13 height 11
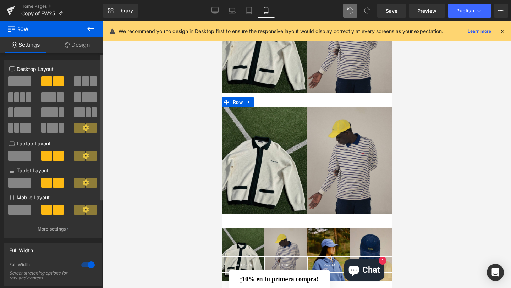
scroll to position [3, 0]
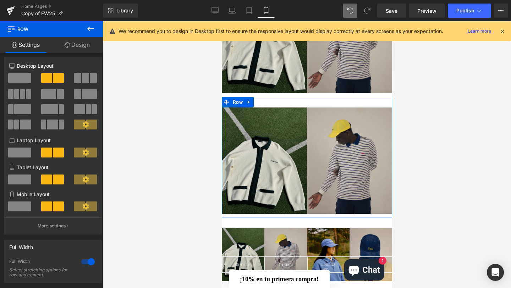
click at [76, 45] on link "Design" at bounding box center [76, 45] width 51 height 16
click at [0, 0] on div "Spacing" at bounding box center [0, 0] width 0 height 0
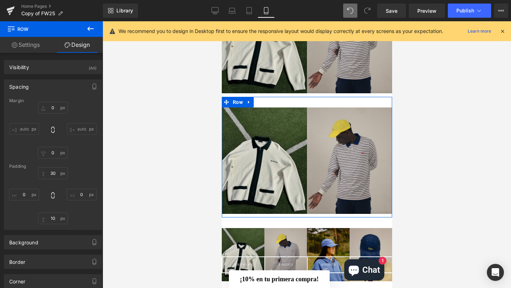
type input "0"
type input "30"
type input "0"
type input "10"
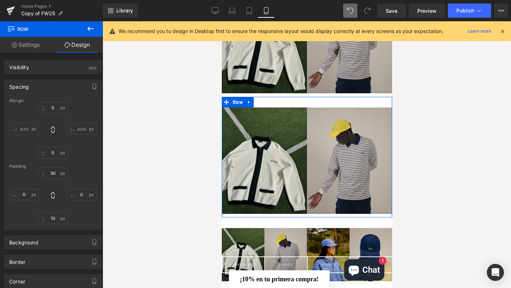
type input "0"
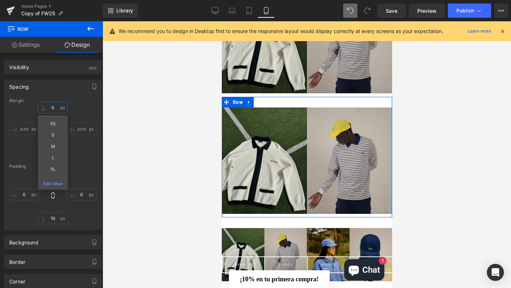
click at [50, 109] on input "0" at bounding box center [53, 108] width 30 height 12
type input "-40"
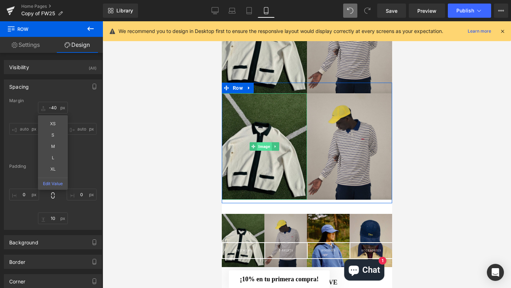
click at [265, 151] on span "Image" at bounding box center [263, 146] width 15 height 9
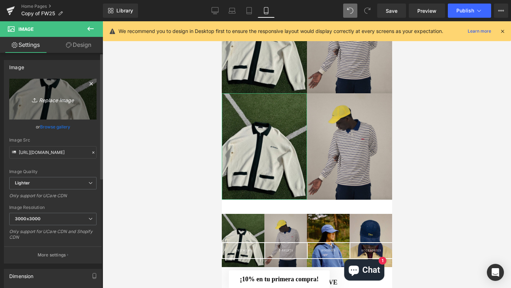
click at [55, 99] on icon "Replace Image" at bounding box center [52, 99] width 57 height 9
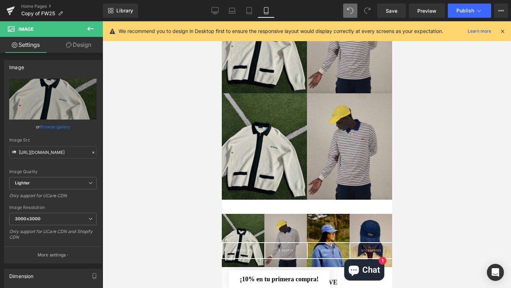
type input "C:\fakepath\40.jpg"
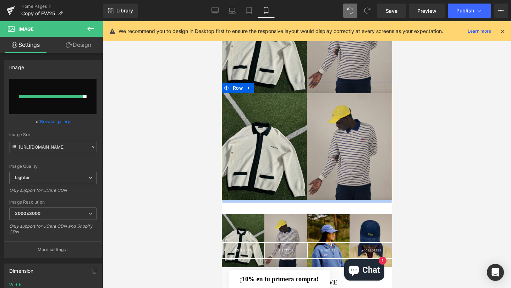
type input "[URL][DOMAIN_NAME]"
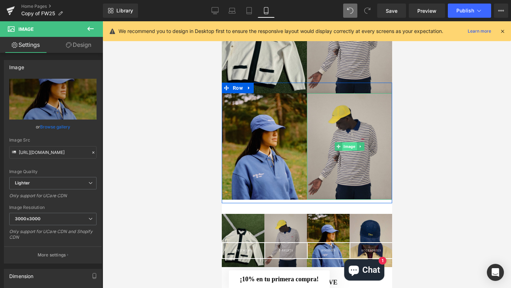
click at [349, 151] on span "Image" at bounding box center [349, 146] width 15 height 9
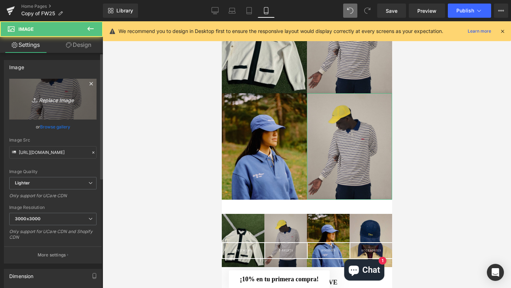
click at [44, 101] on icon "Replace Image" at bounding box center [52, 99] width 57 height 9
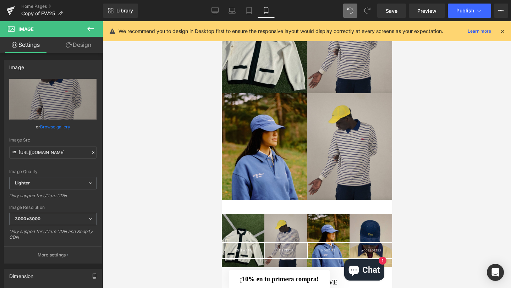
type input "C:\fakepath\38.jpg"
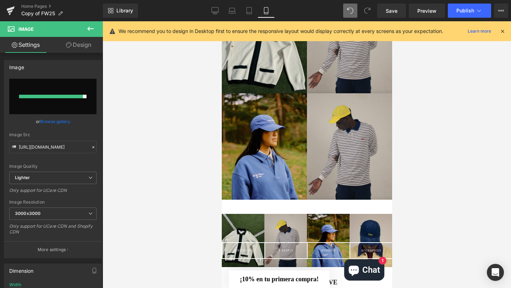
type input "[URL][DOMAIN_NAME]"
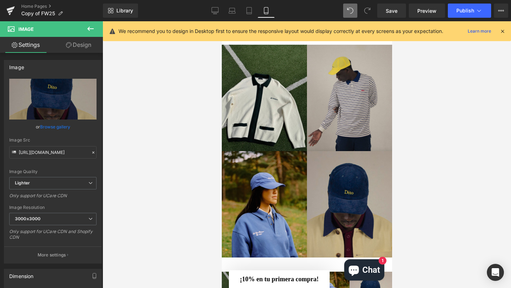
scroll to position [1394, 0]
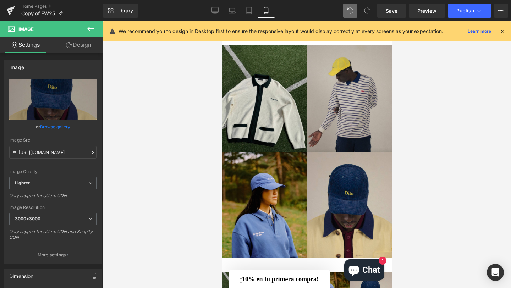
click at [90, 30] on icon at bounding box center [90, 28] width 9 height 9
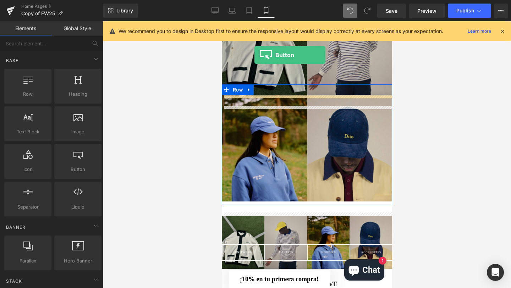
scroll to position [1415, 0]
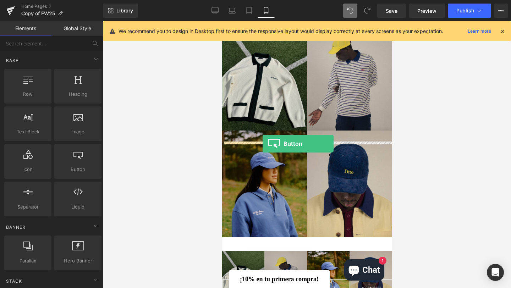
drag, startPoint x: 294, startPoint y: 175, endPoint x: 262, endPoint y: 144, distance: 44.9
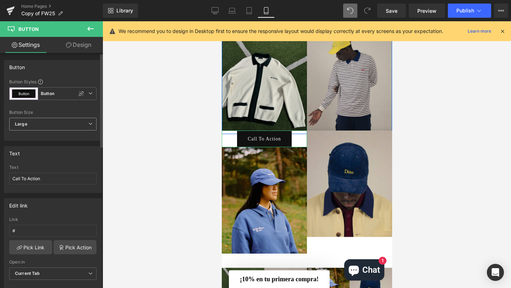
click at [39, 123] on span "Large" at bounding box center [52, 124] width 87 height 13
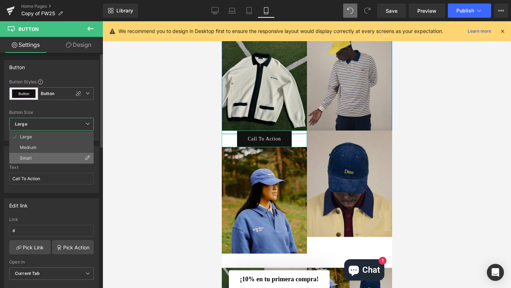
click at [41, 157] on li "Small" at bounding box center [51, 158] width 84 height 11
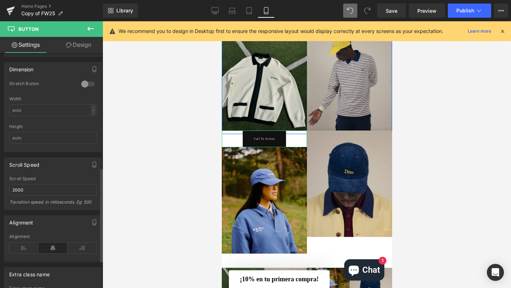
scroll to position [290, 0]
click at [77, 49] on link "Design" at bounding box center [78, 45] width 51 height 16
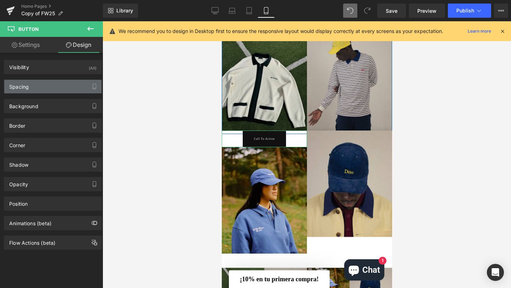
click at [57, 85] on div "Spacing" at bounding box center [52, 86] width 97 height 13
type input "0"
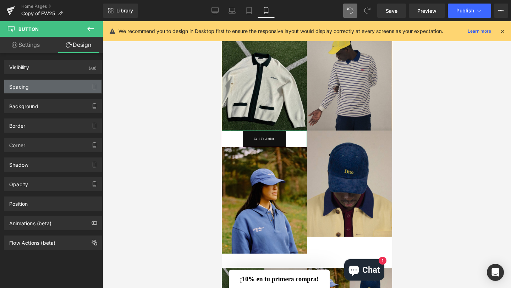
type input "0"
type input "30"
type input "0"
type input "30"
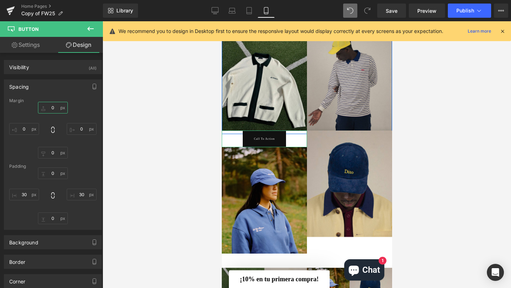
click at [51, 107] on input "0" at bounding box center [53, 108] width 30 height 12
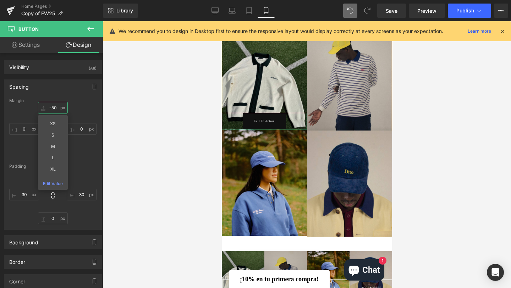
type input "-50"
click at [30, 41] on link "Settings" at bounding box center [25, 45] width 51 height 16
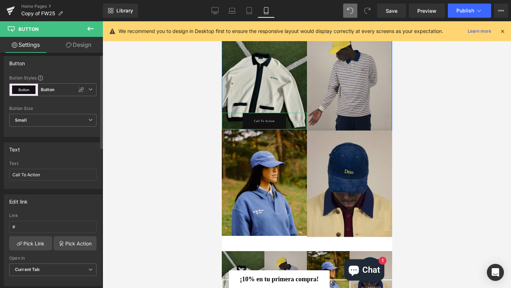
scroll to position [0, 0]
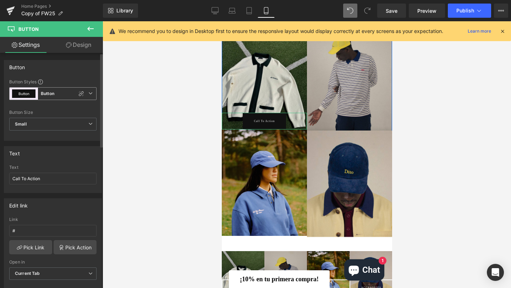
click at [54, 95] on b "Button" at bounding box center [47, 94] width 13 height 6
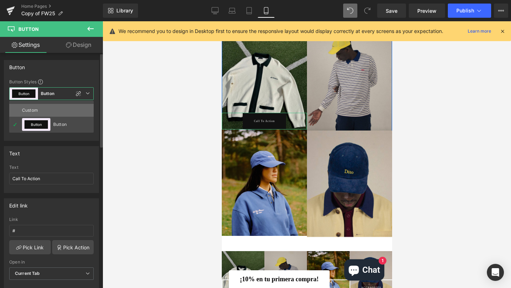
click at [55, 107] on li "Custom" at bounding box center [51, 110] width 84 height 13
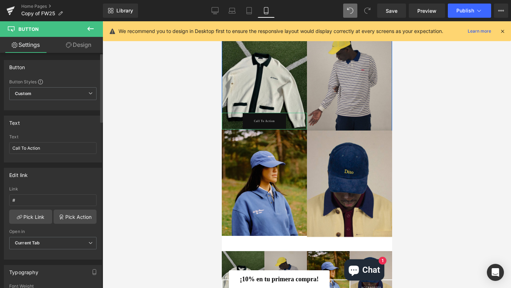
type input "Brand Color"
type input "Color 1"
type input "Color 7"
type input "Color 1"
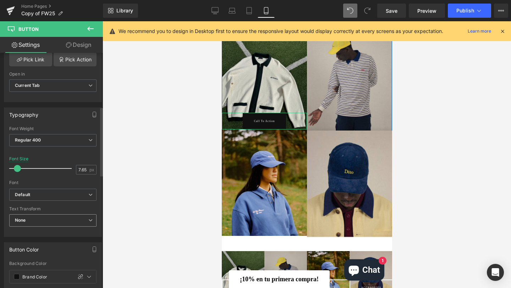
scroll to position [251, 0]
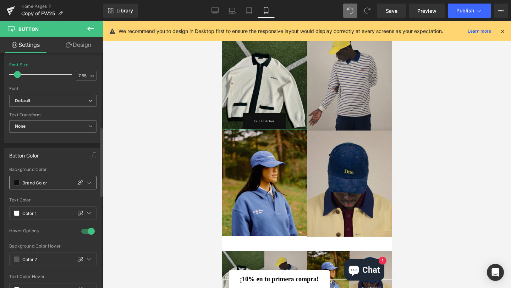
click at [17, 182] on span at bounding box center [17, 183] width 6 height 6
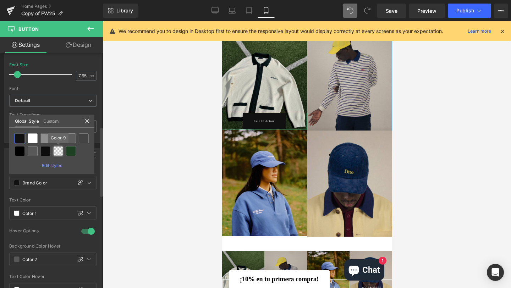
click at [60, 155] on div at bounding box center [58, 151] width 10 height 10
type input "Color 9"
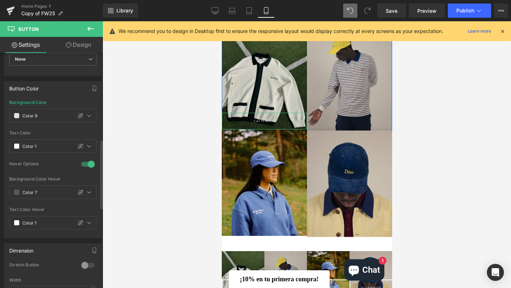
scroll to position [335, 0]
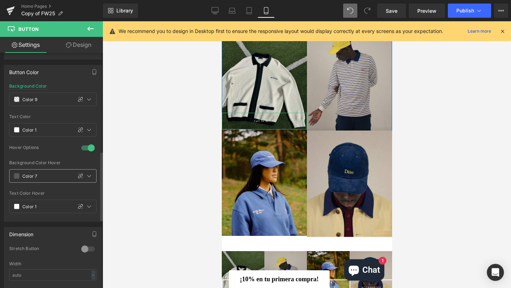
click at [17, 177] on span at bounding box center [17, 176] width 6 height 6
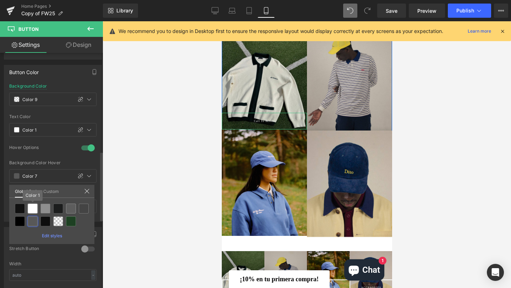
click at [34, 207] on div at bounding box center [33, 209] width 10 height 10
type input "Color 1"
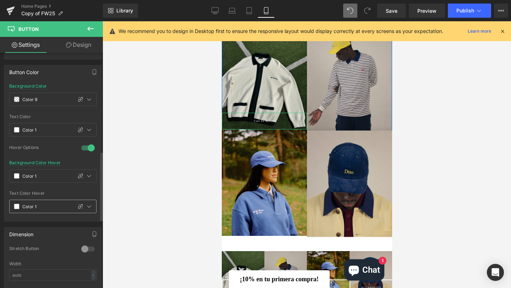
click at [16, 207] on span at bounding box center [17, 207] width 6 height 6
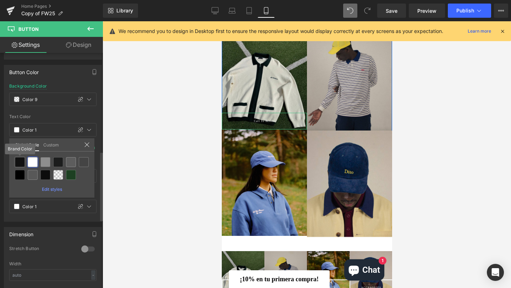
click at [21, 163] on div at bounding box center [20, 162] width 10 height 10
type input "Brand Color"
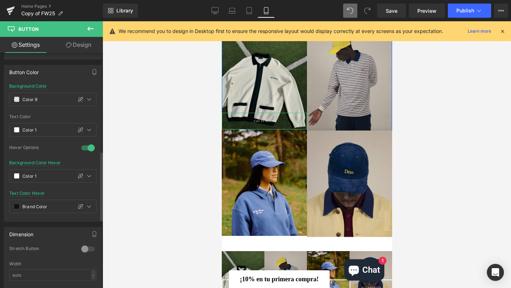
click at [85, 44] on link "Design" at bounding box center [78, 45] width 51 height 16
type input "-50"
type input "0"
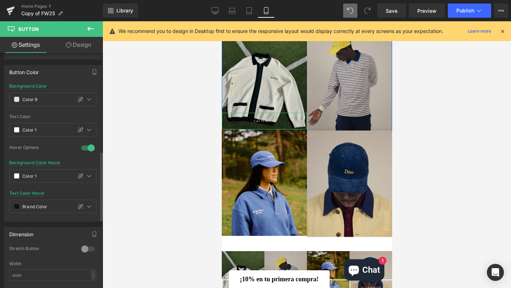
type input "0"
type input "30"
type input "0"
type input "30"
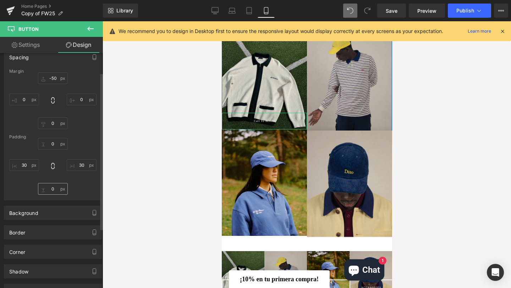
scroll to position [32, 0]
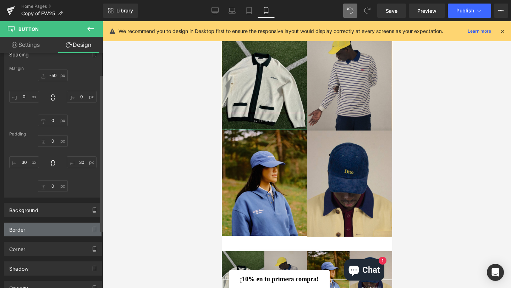
click at [39, 227] on div "Border" at bounding box center [52, 229] width 97 height 13
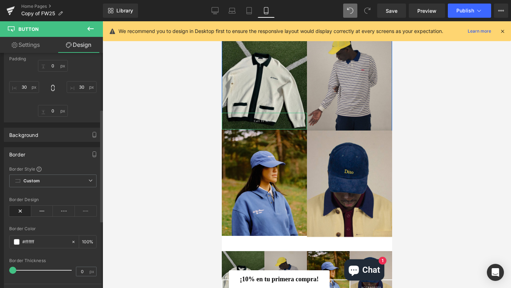
scroll to position [123, 0]
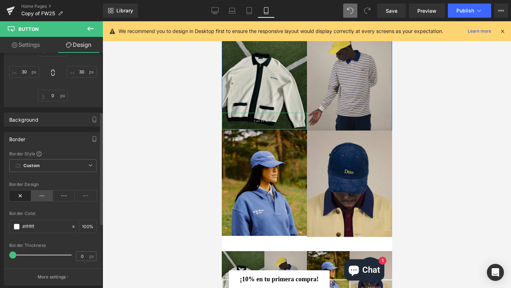
click at [40, 197] on icon at bounding box center [42, 195] width 22 height 11
type input "2"
click at [15, 254] on span at bounding box center [13, 254] width 7 height 7
click at [34, 43] on link "Settings" at bounding box center [25, 45] width 51 height 16
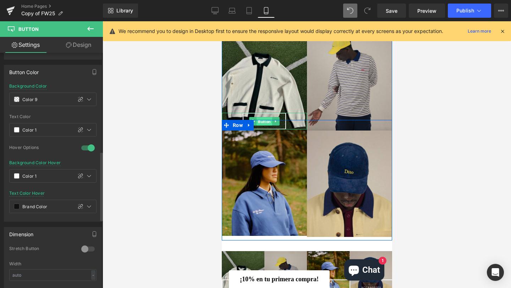
click at [262, 126] on span "Button" at bounding box center [264, 121] width 16 height 9
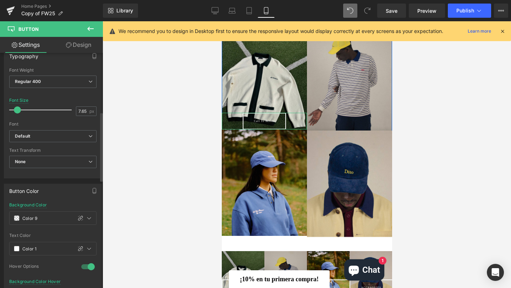
scroll to position [159, 0]
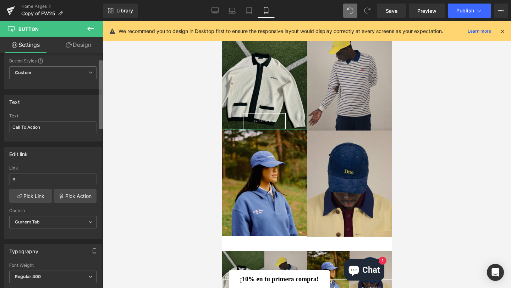
click at [101, 84] on b at bounding box center [101, 94] width 4 height 68
drag, startPoint x: 39, startPoint y: 129, endPoint x: 4, endPoint y: 128, distance: 35.5
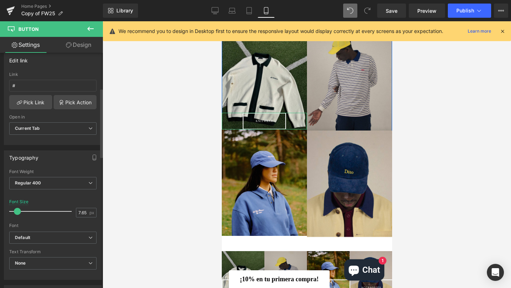
scroll to position [124, 0]
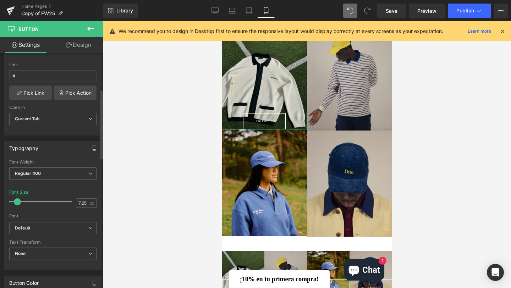
type input "KNITWEAR"
type input "12"
click at [19, 202] on span at bounding box center [19, 201] width 7 height 7
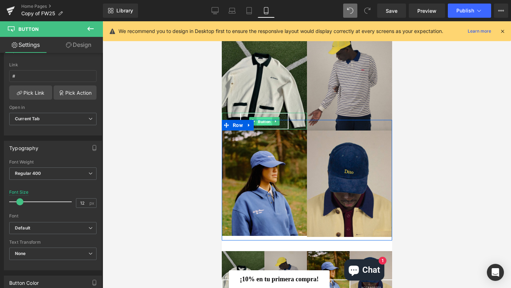
click at [263, 126] on span "Button" at bounding box center [264, 121] width 16 height 9
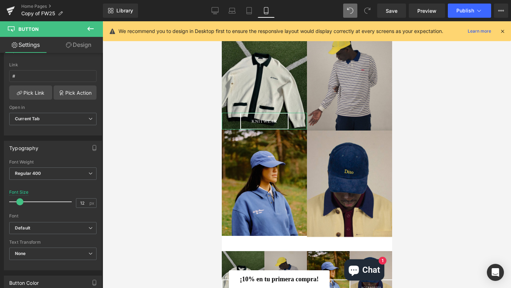
click at [80, 42] on link "Design" at bounding box center [78, 45] width 51 height 16
type input "-50"
type input "0"
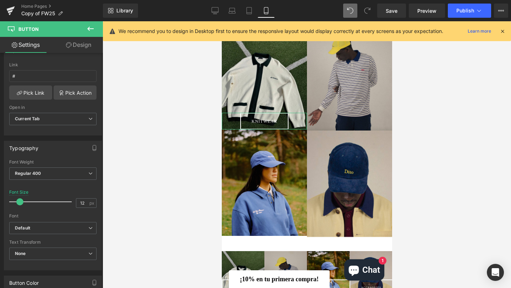
type input "0"
type input "30"
type input "0"
type input "30"
type input "100"
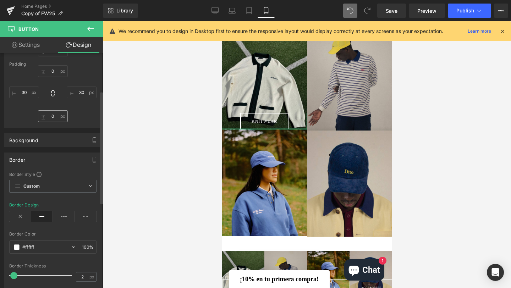
scroll to position [23, 0]
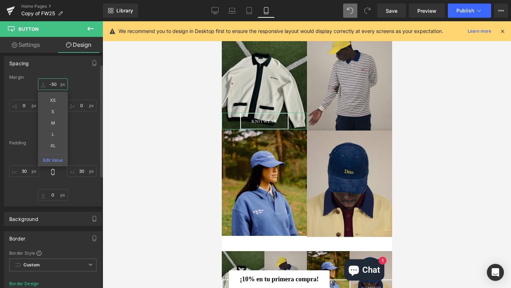
click at [56, 81] on input "-50" at bounding box center [53, 84] width 30 height 12
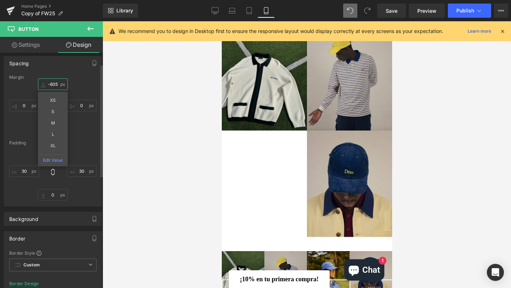
scroll to position [0, 0]
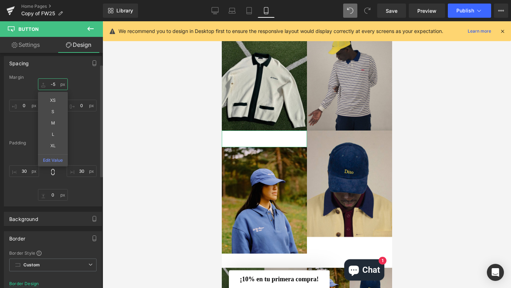
type input "-50"
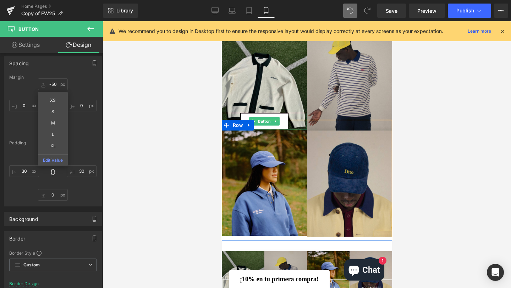
click at [270, 127] on link "KNITWEAR" at bounding box center [264, 121] width 48 height 17
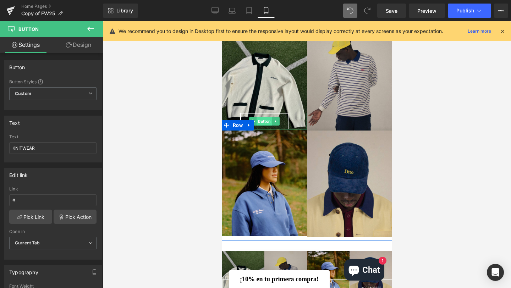
click at [263, 126] on span "Button" at bounding box center [264, 121] width 16 height 9
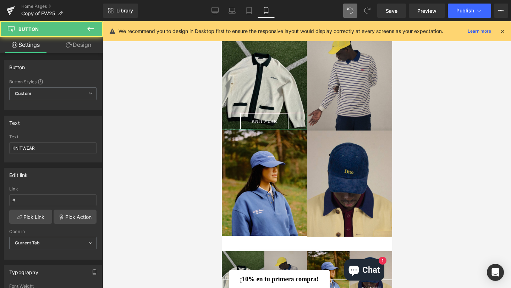
click at [75, 46] on link "Design" at bounding box center [78, 45] width 51 height 16
click at [0, 0] on div "Spacing" at bounding box center [0, 0] width 0 height 0
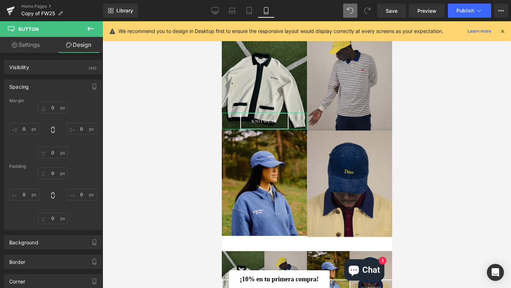
type input "-50"
type input "0"
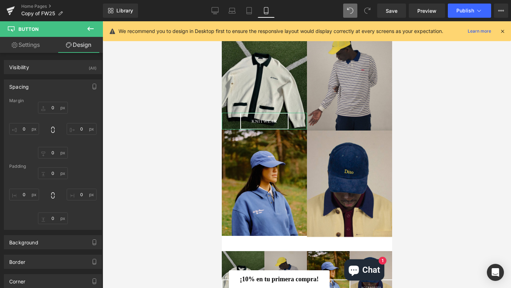
type input "30"
type input "0"
type input "30"
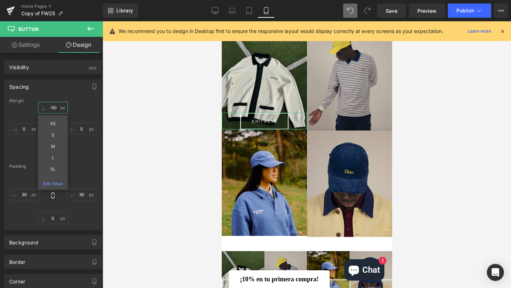
click at [50, 111] on input "-50" at bounding box center [53, 108] width 30 height 12
click at [156, 143] on div at bounding box center [306, 154] width 408 height 267
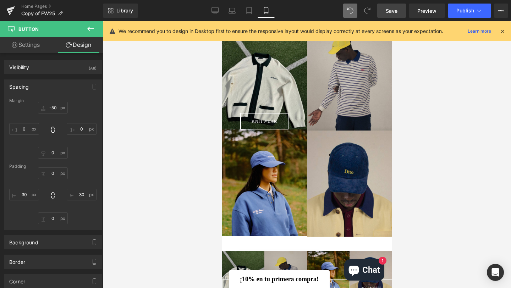
click at [395, 12] on span "Save" at bounding box center [391, 10] width 12 height 7
